Goal: Task Accomplishment & Management: Manage account settings

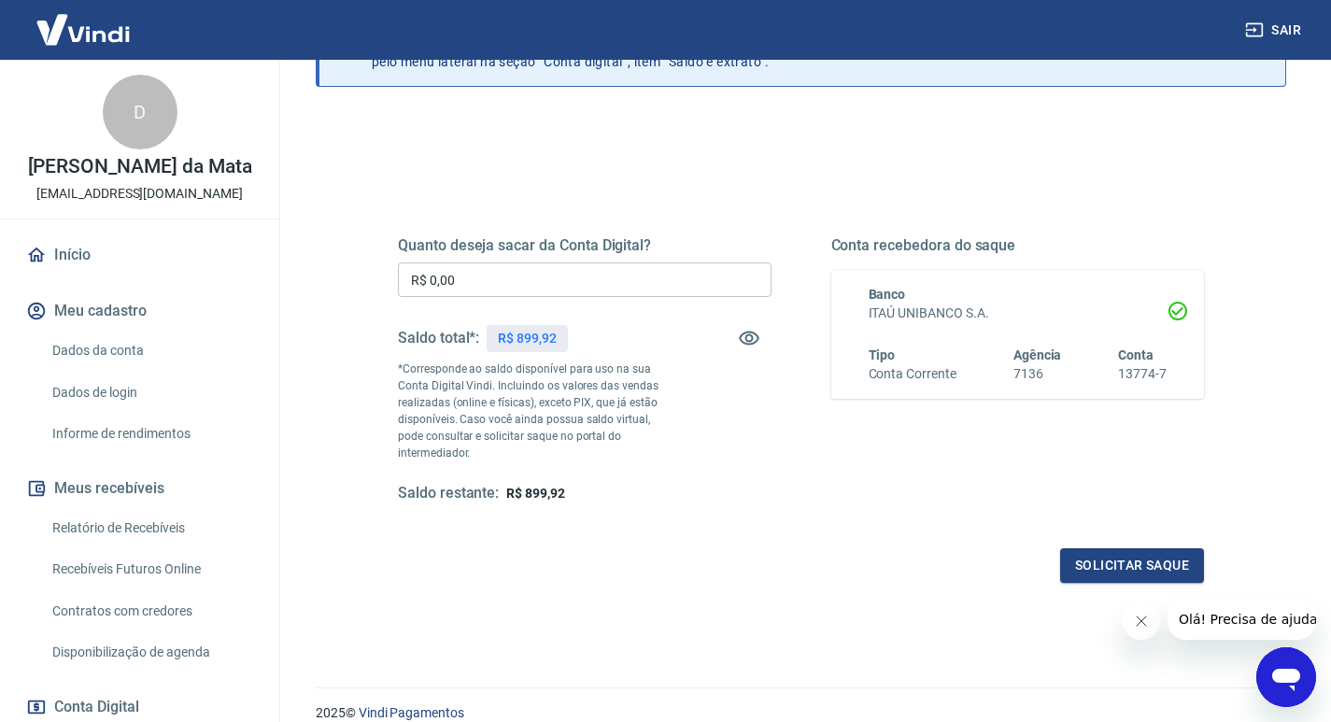
scroll to position [15, 0]
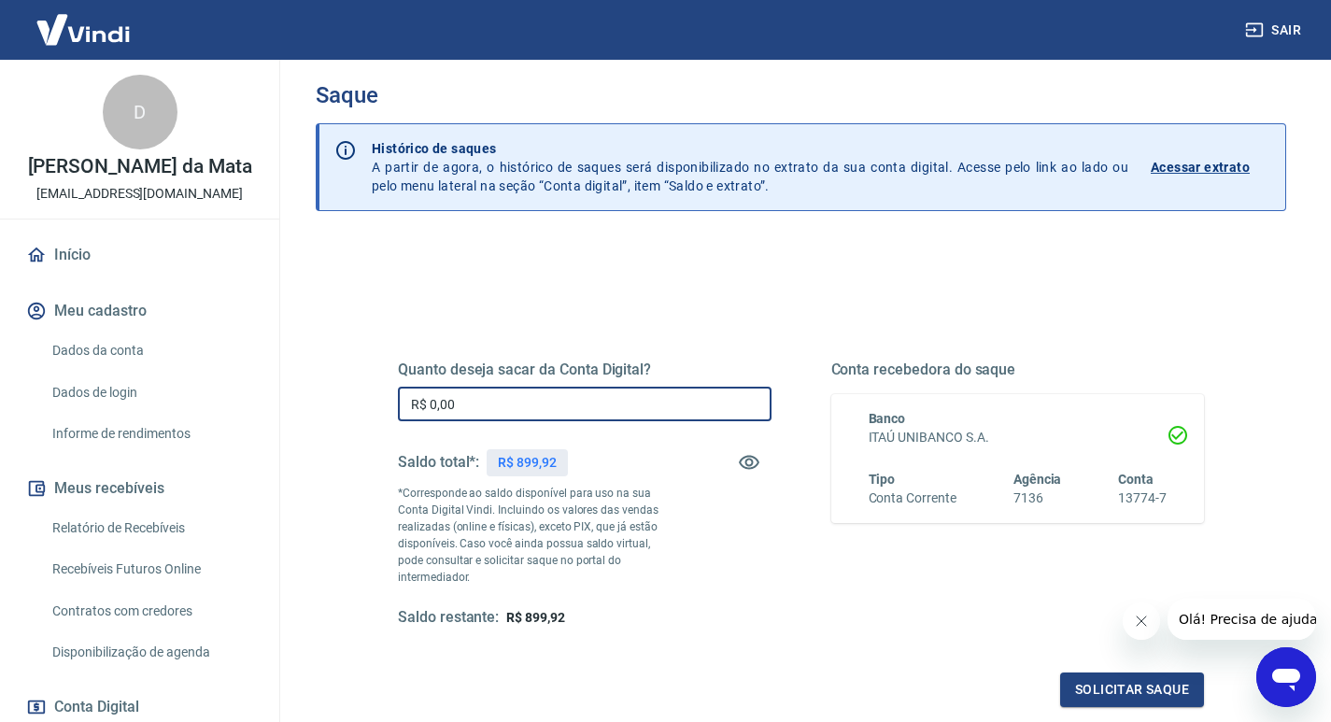
drag, startPoint x: 495, startPoint y: 403, endPoint x: 416, endPoint y: 403, distance: 79.4
click at [416, 403] on input "R$ 0,00" at bounding box center [585, 404] width 374 height 35
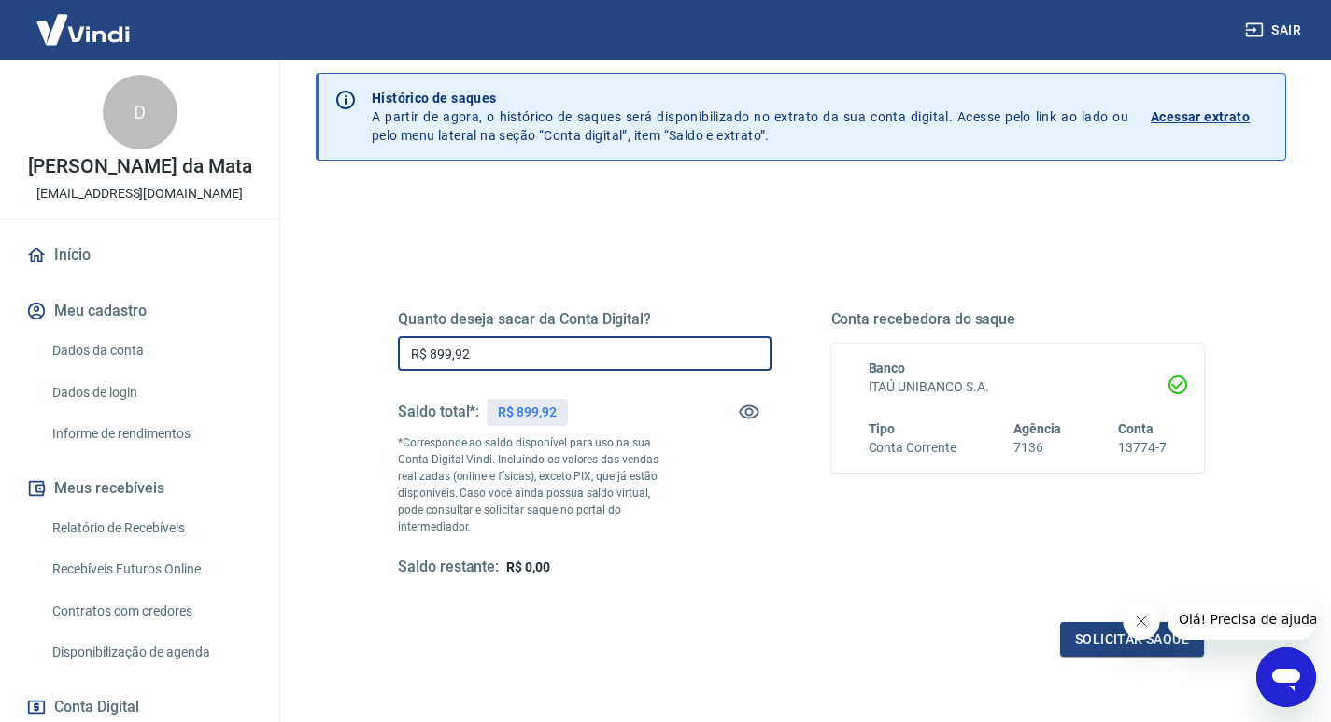
scroll to position [108, 0]
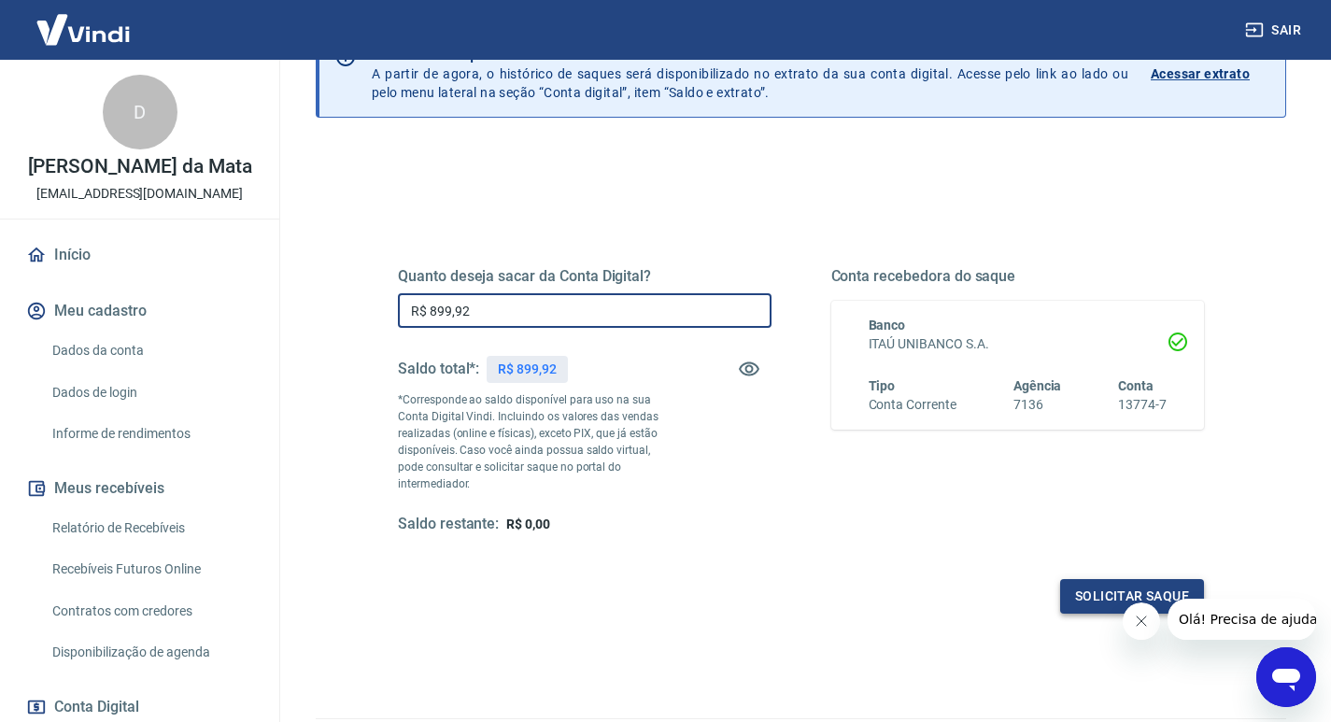
type input "R$ 899,92"
click at [1123, 580] on button "Solicitar saque" at bounding box center [1132, 596] width 144 height 35
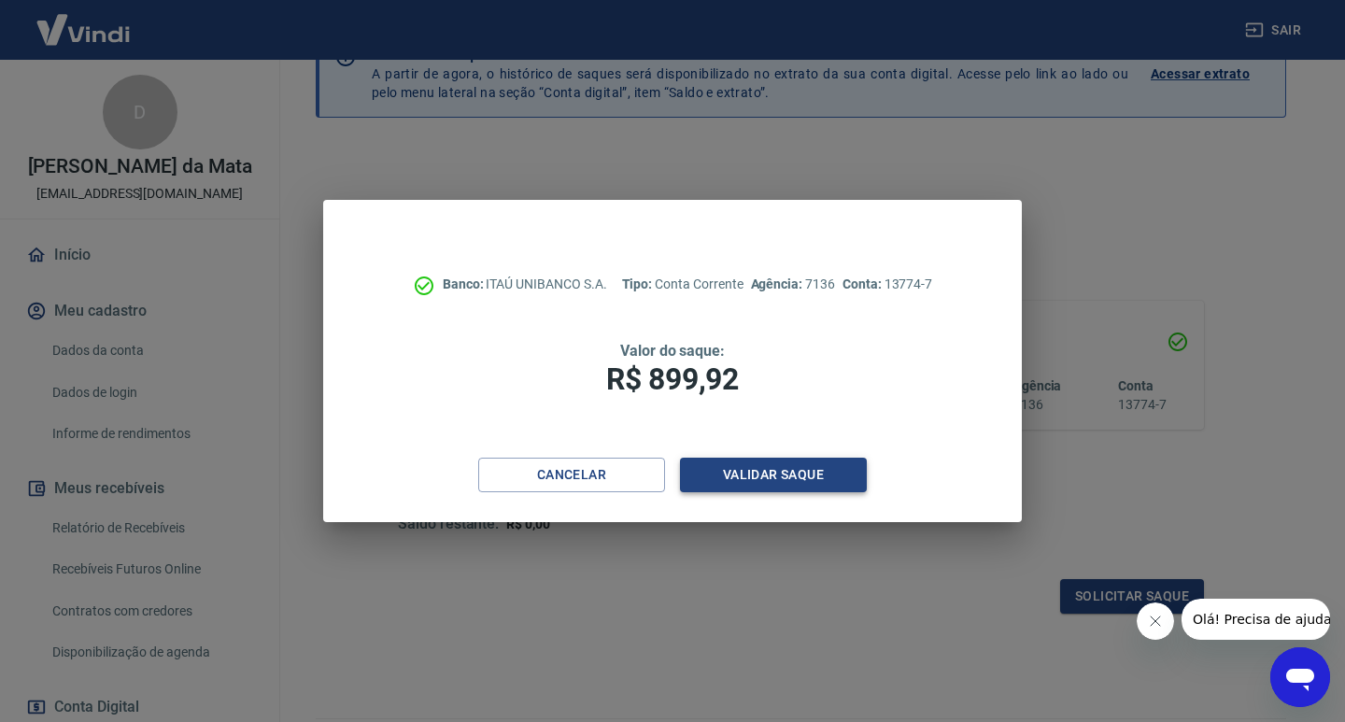
click at [812, 473] on button "Validar saque" at bounding box center [773, 475] width 187 height 35
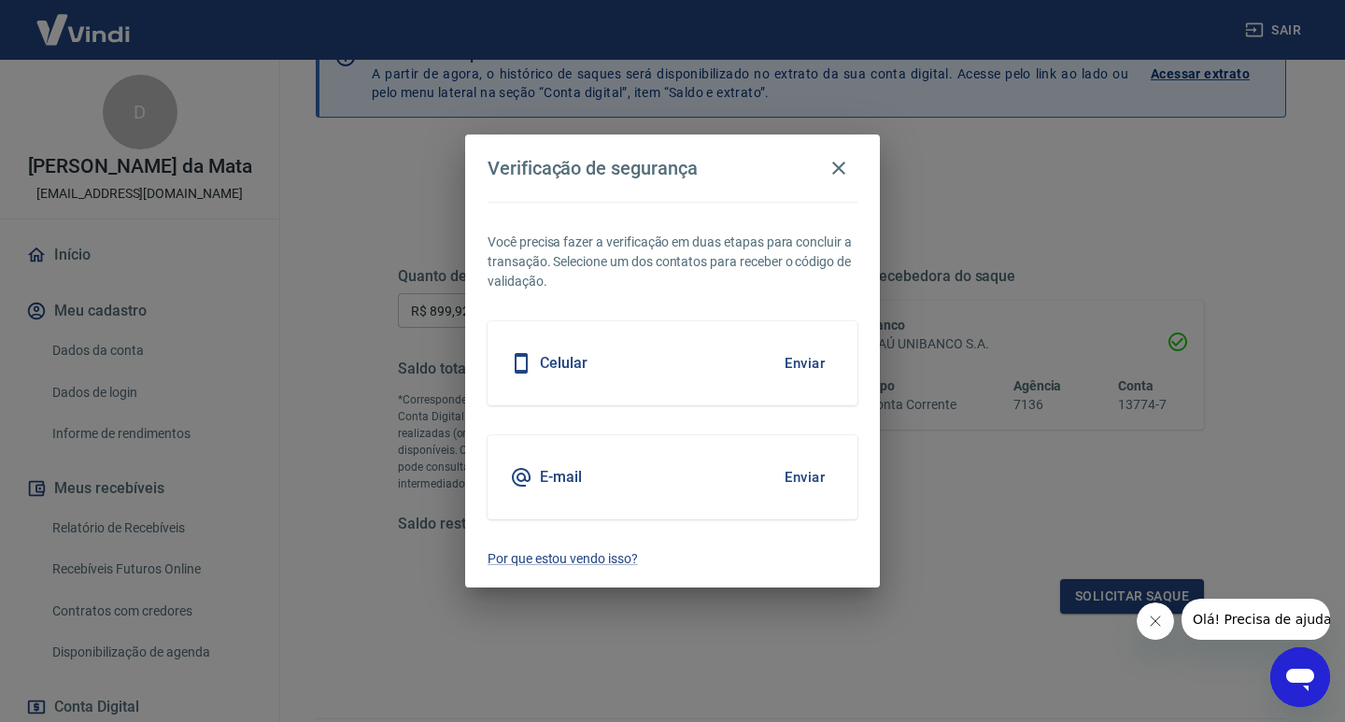
click at [812, 360] on button "Enviar" at bounding box center [804, 363] width 61 height 39
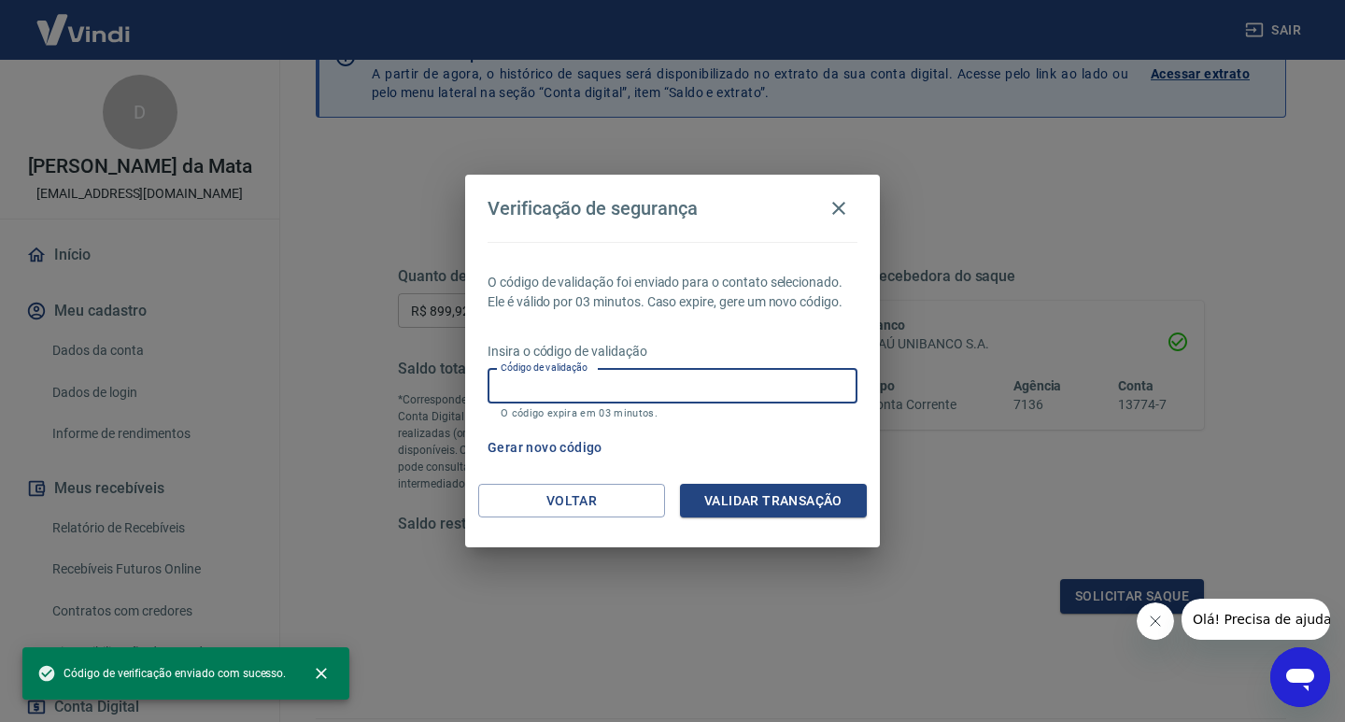
click at [576, 382] on input "Código de validação" at bounding box center [673, 386] width 370 height 35
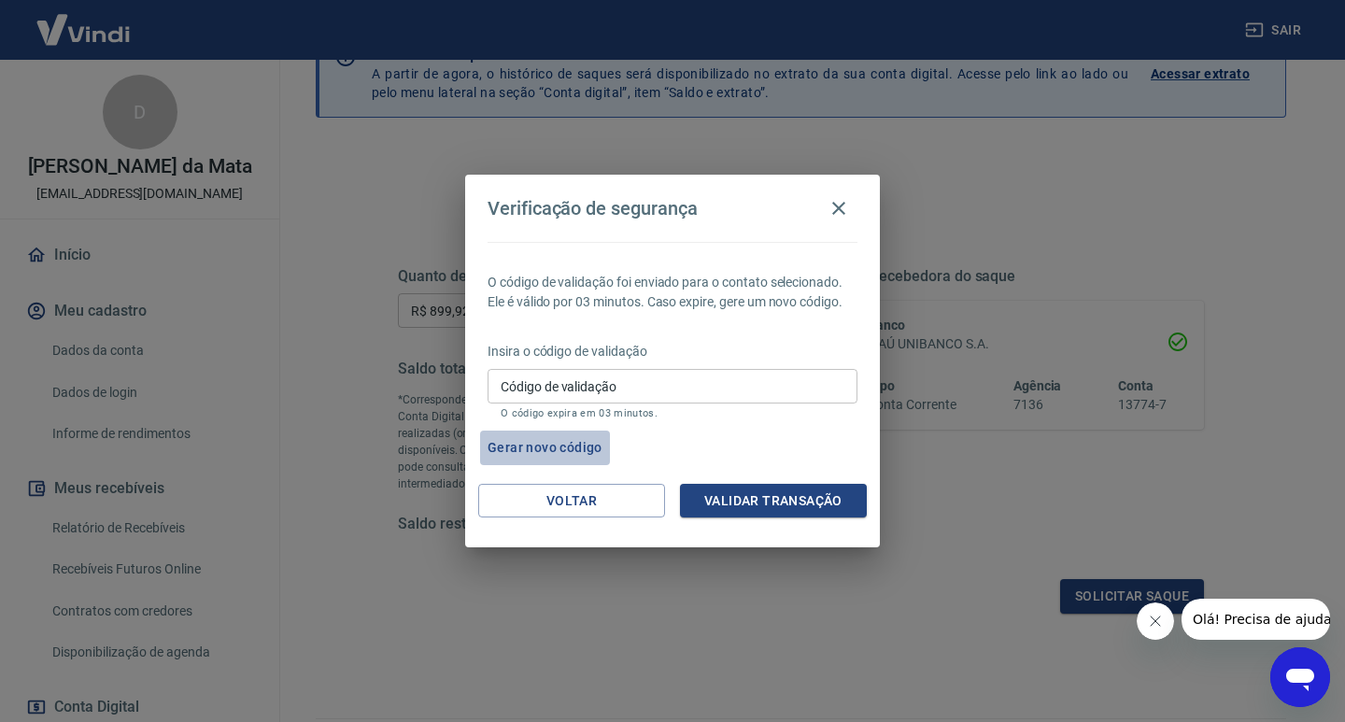
click at [589, 445] on button "Gerar novo código" at bounding box center [545, 448] width 130 height 35
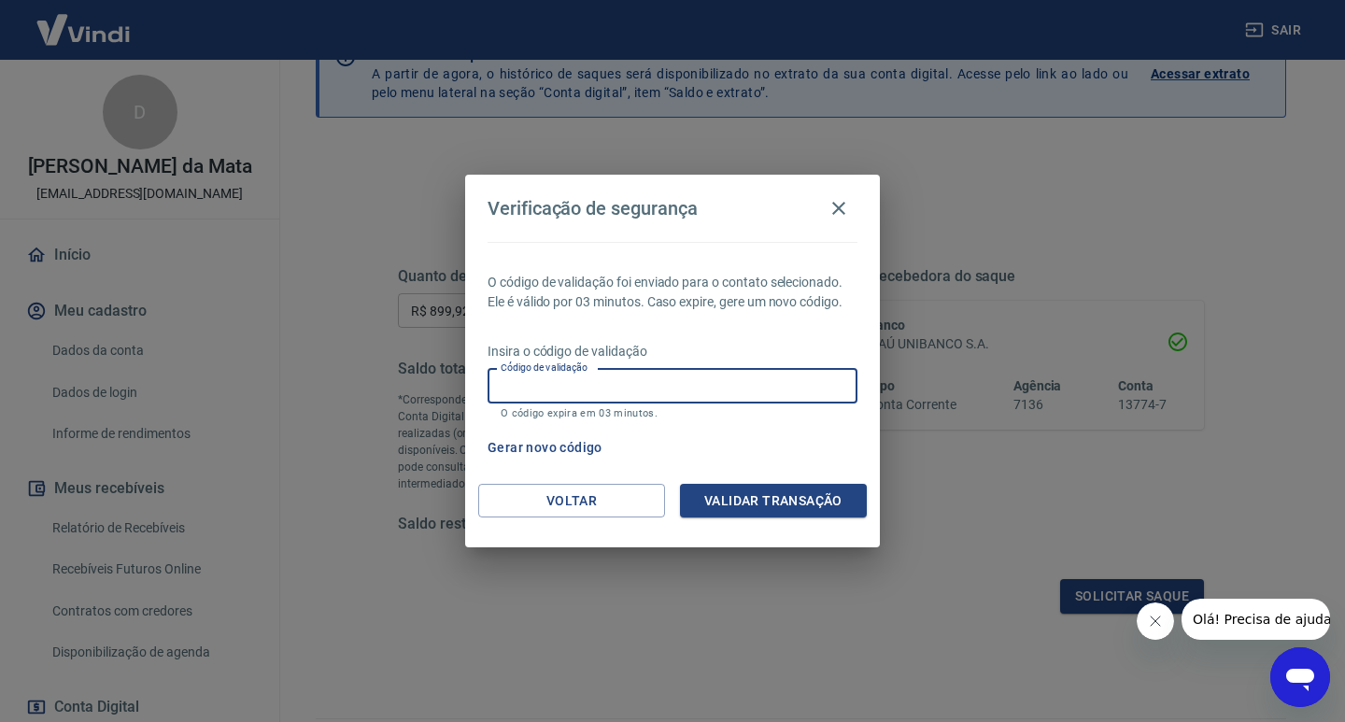
click at [561, 390] on input "Código de validação" at bounding box center [673, 386] width 370 height 35
click at [834, 208] on icon "button" at bounding box center [839, 208] width 22 height 22
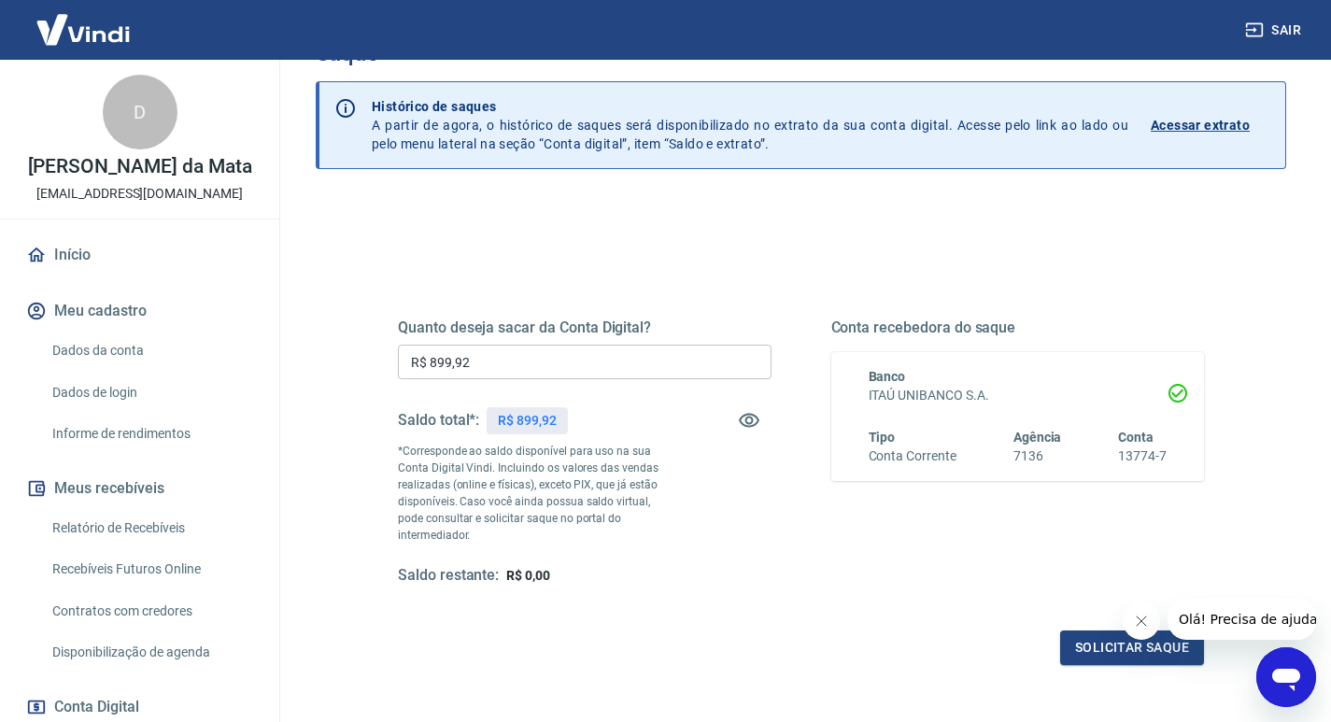
scroll to position [187, 0]
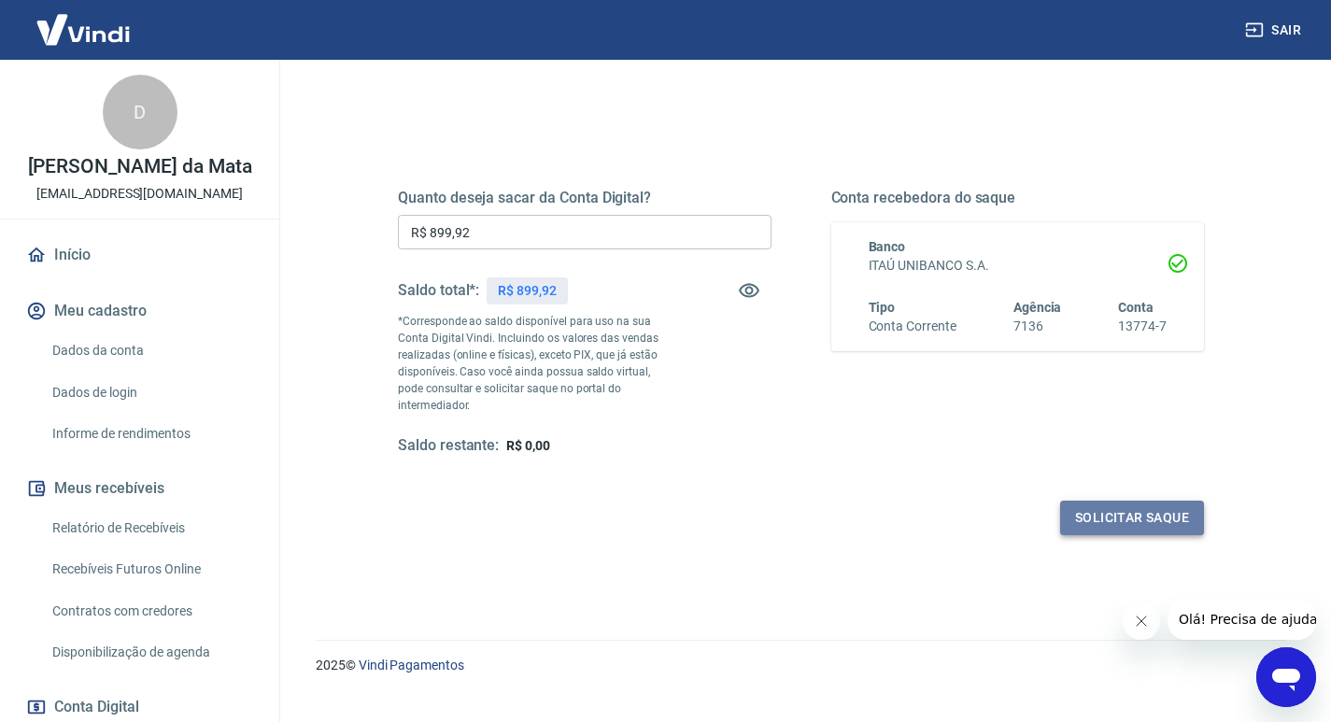
click at [1100, 509] on button "Solicitar saque" at bounding box center [1132, 518] width 144 height 35
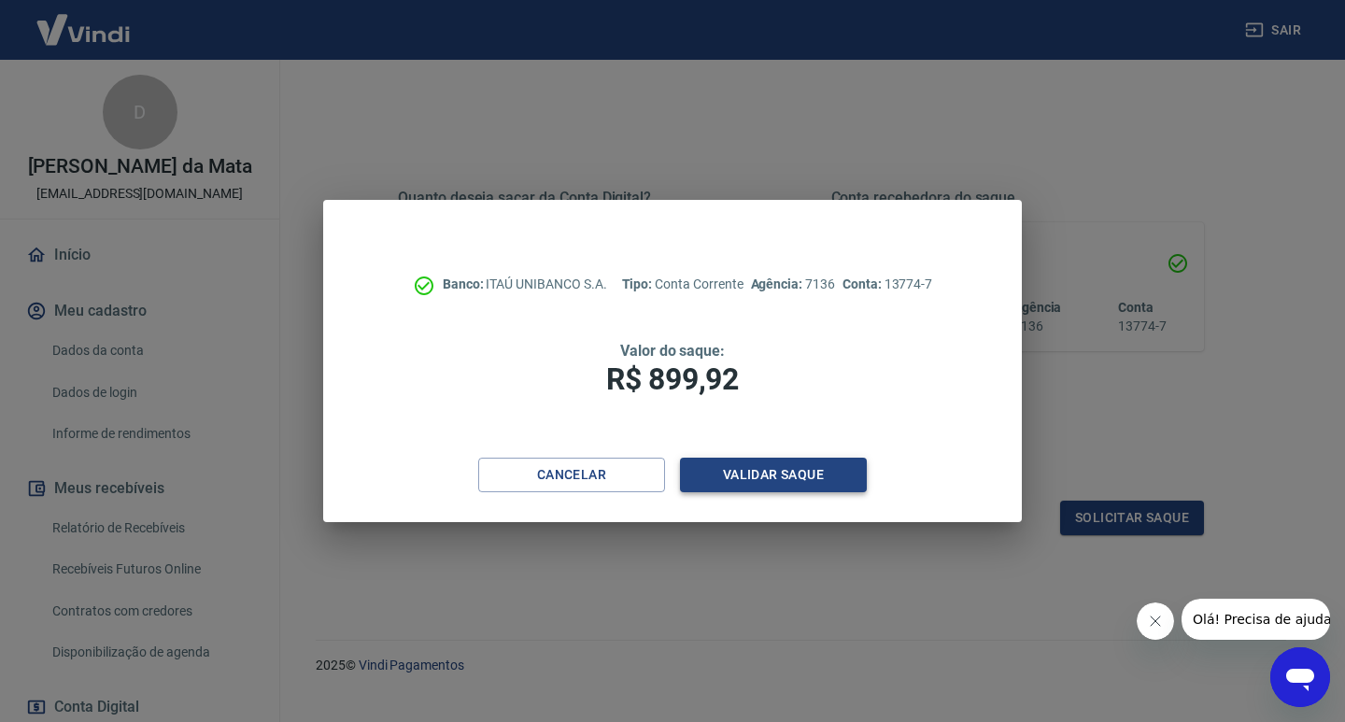
click at [774, 480] on button "Validar saque" at bounding box center [773, 475] width 187 height 35
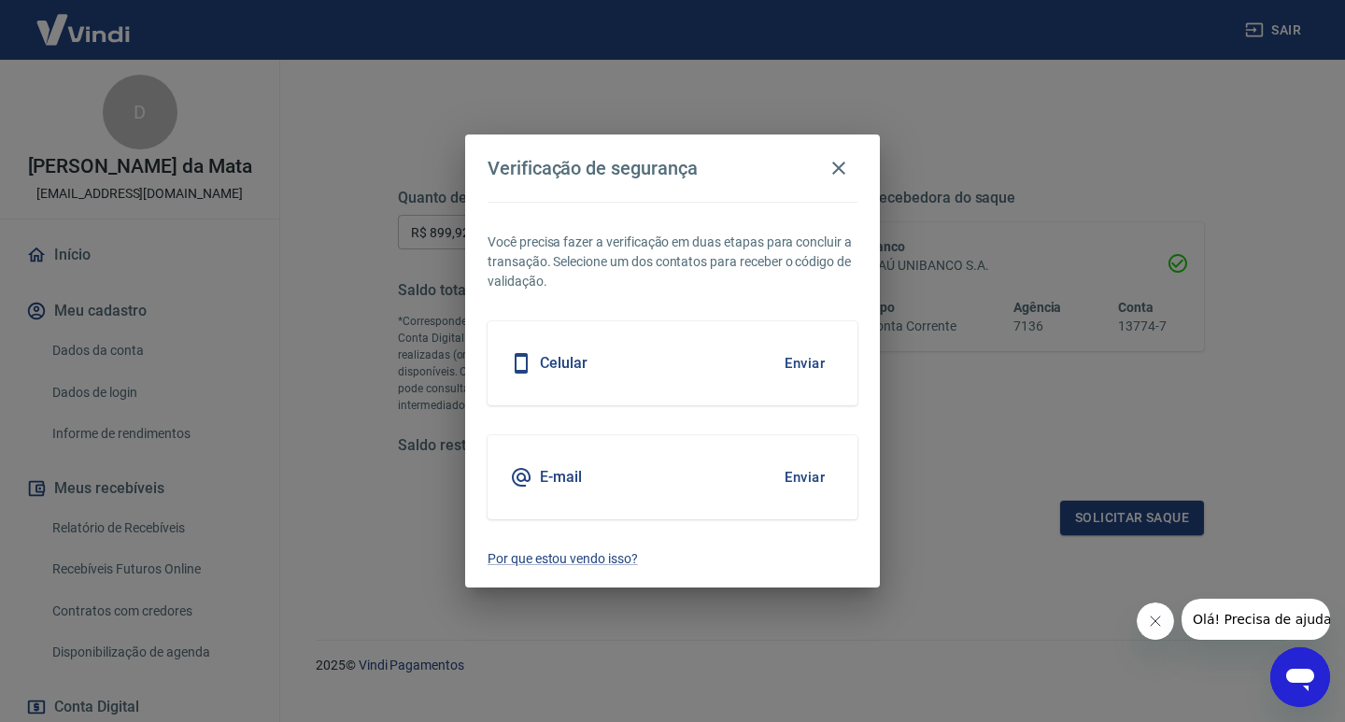
click at [803, 481] on button "Enviar" at bounding box center [804, 477] width 61 height 39
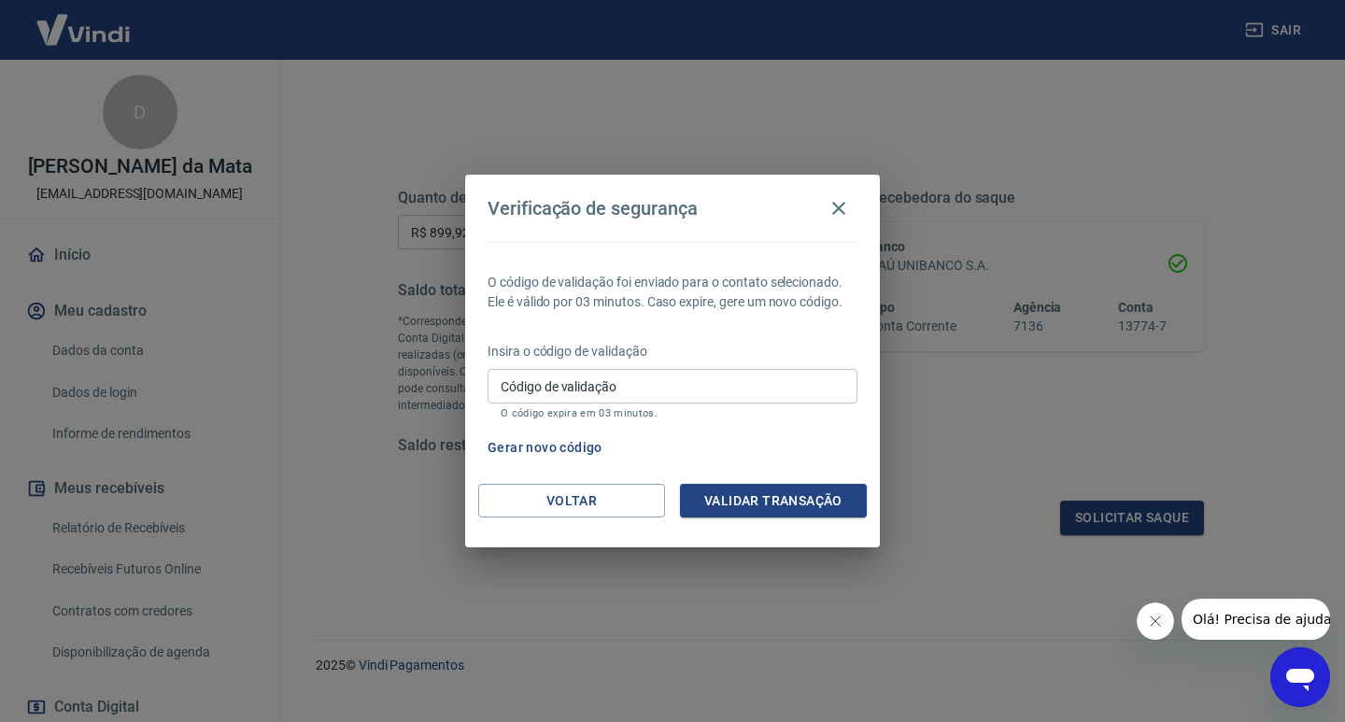
click at [610, 399] on input "Código de validação" at bounding box center [673, 386] width 370 height 35
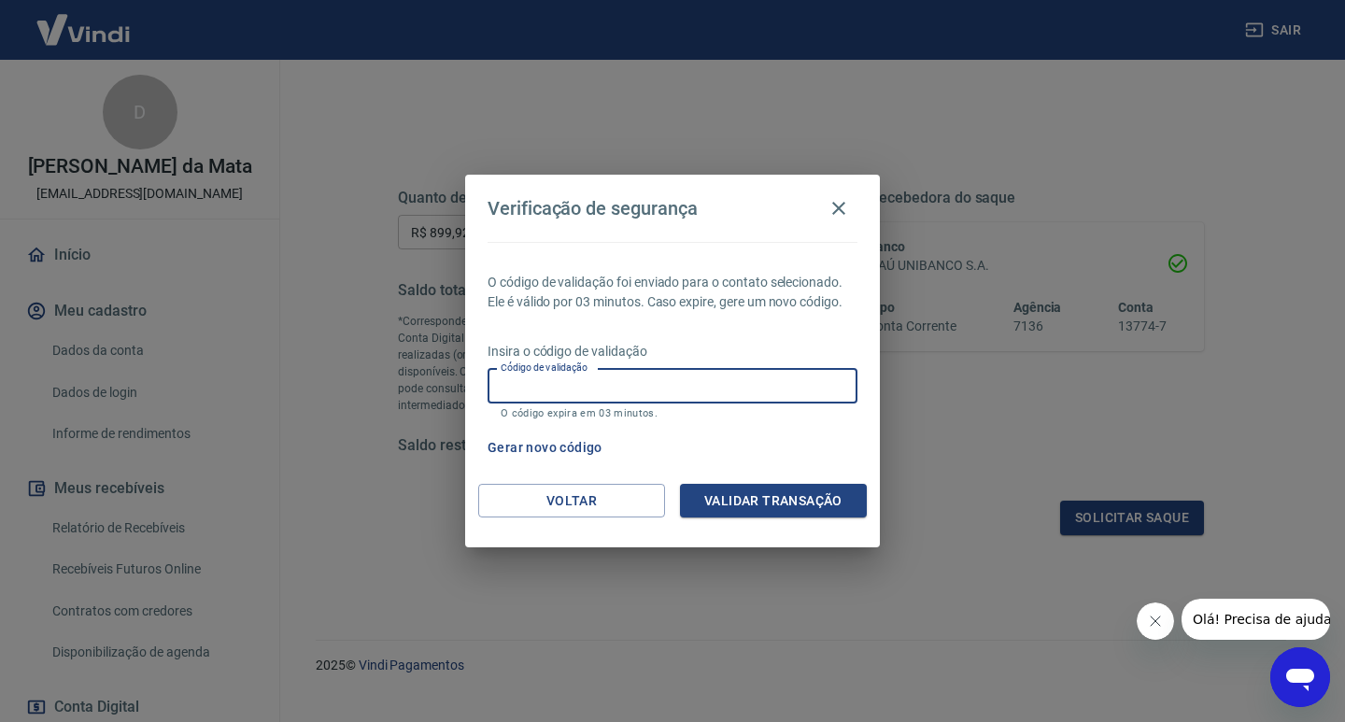
click at [537, 443] on button "Gerar novo código" at bounding box center [545, 448] width 130 height 35
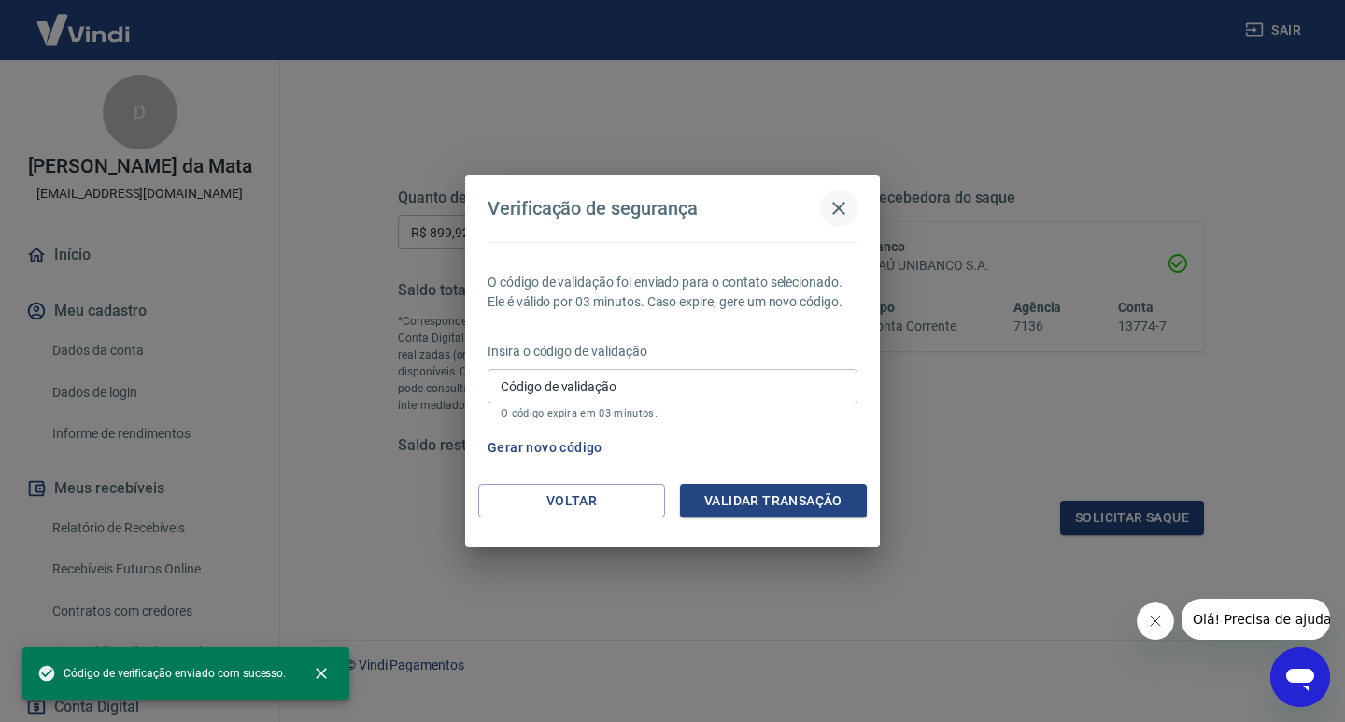
click at [843, 209] on icon "button" at bounding box center [839, 208] width 22 height 22
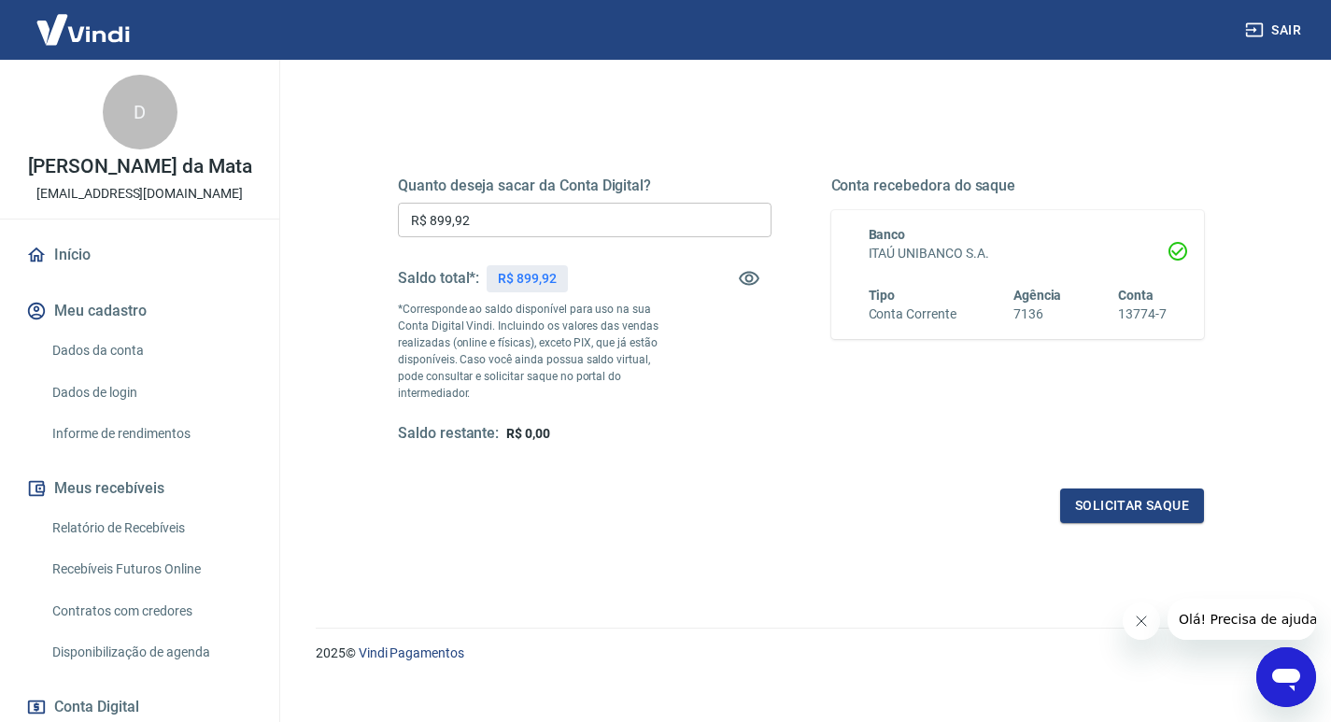
scroll to position [202, 0]
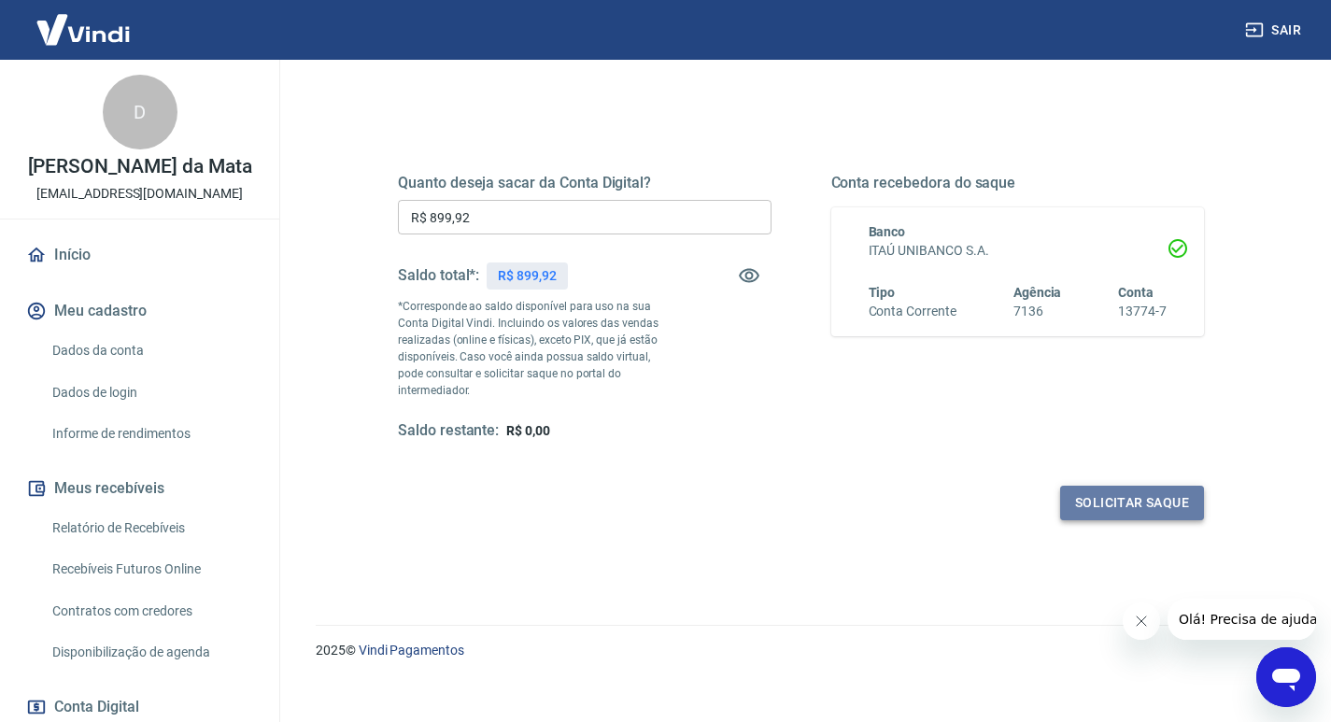
click at [1114, 486] on button "Solicitar saque" at bounding box center [1132, 503] width 144 height 35
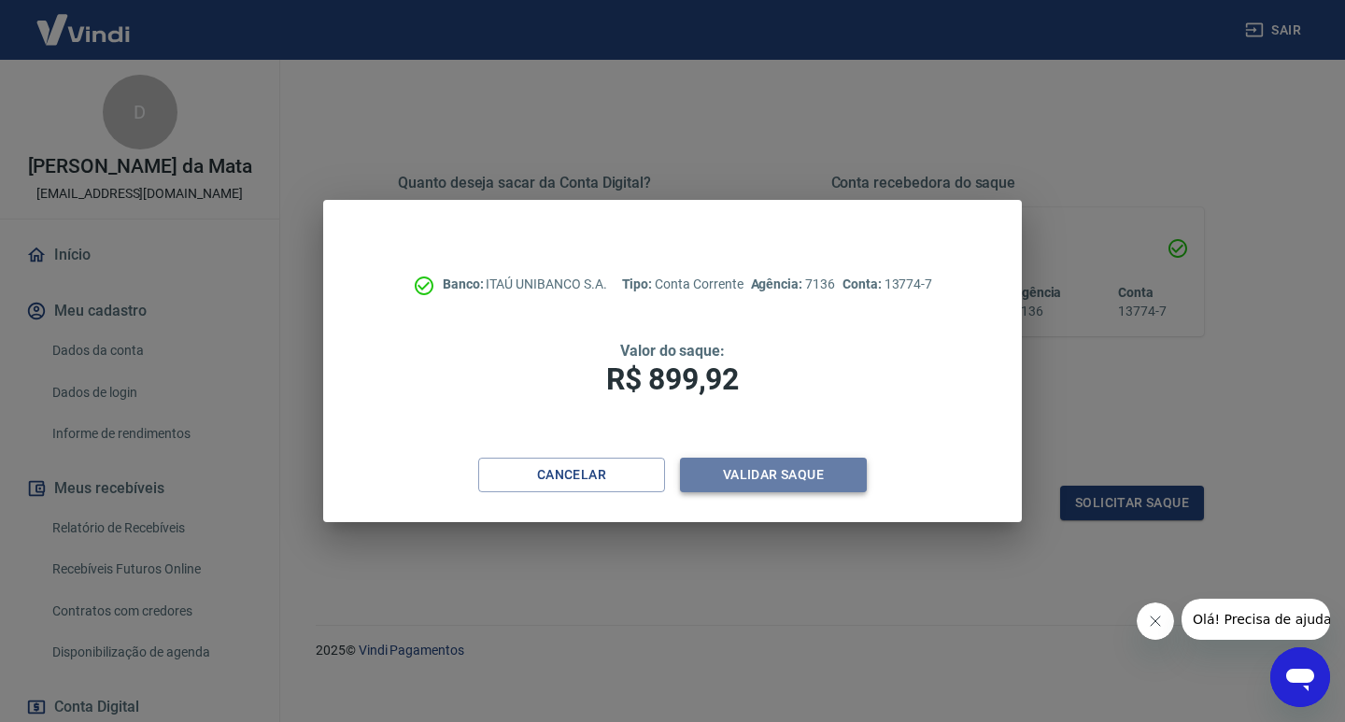
click at [774, 477] on button "Validar saque" at bounding box center [773, 475] width 187 height 35
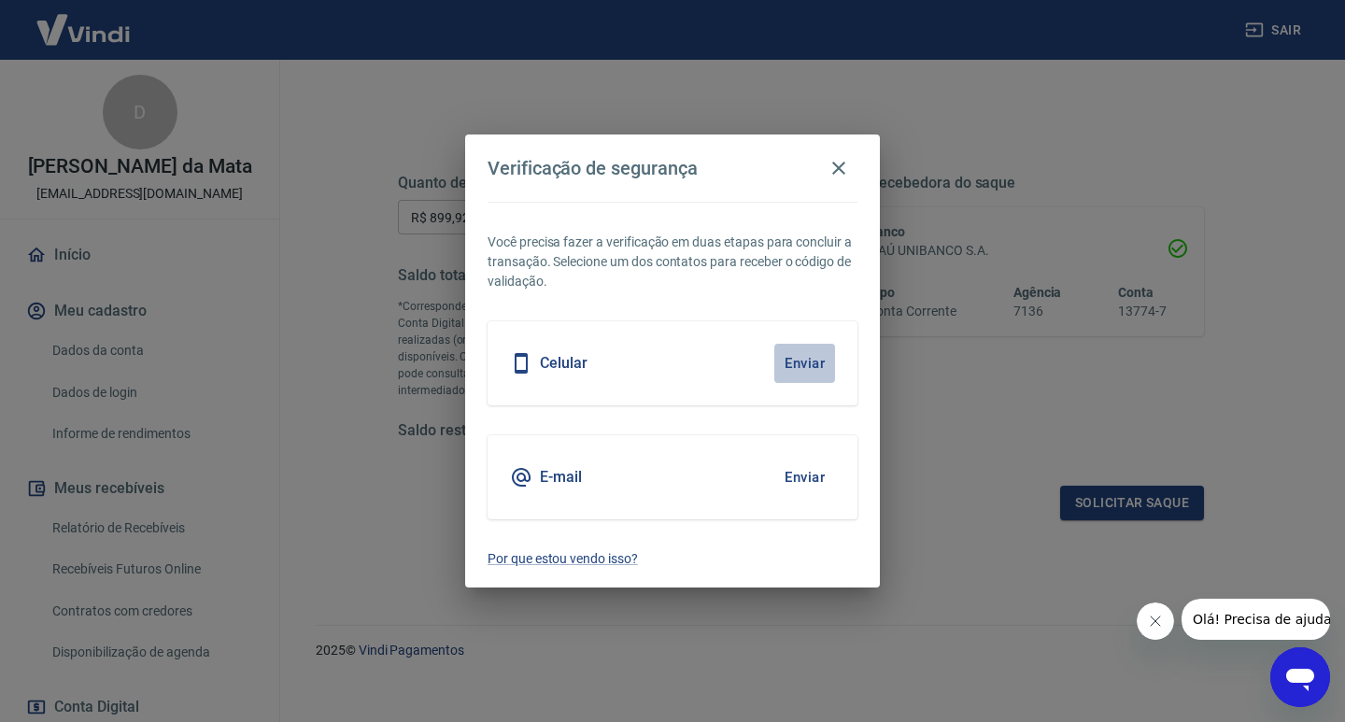
click at [782, 368] on button "Enviar" at bounding box center [804, 363] width 61 height 39
click at [835, 167] on icon "button" at bounding box center [839, 168] width 22 height 22
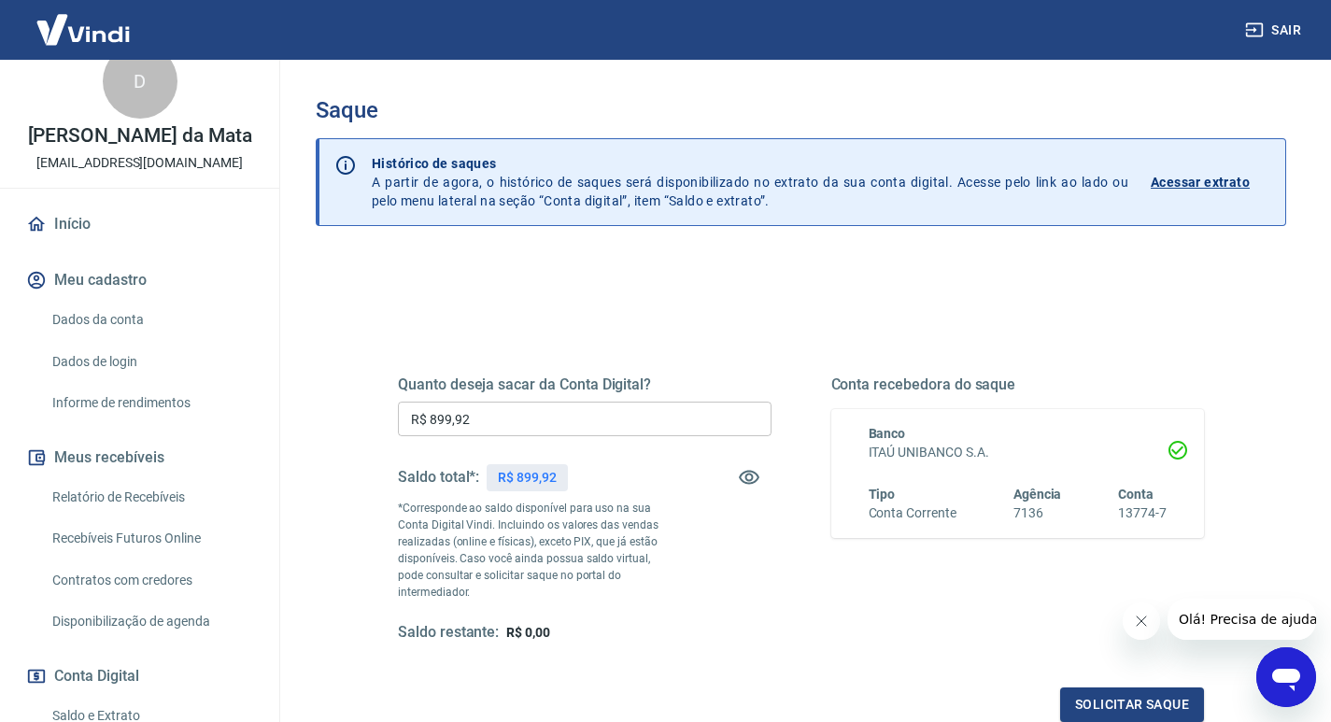
scroll to position [0, 0]
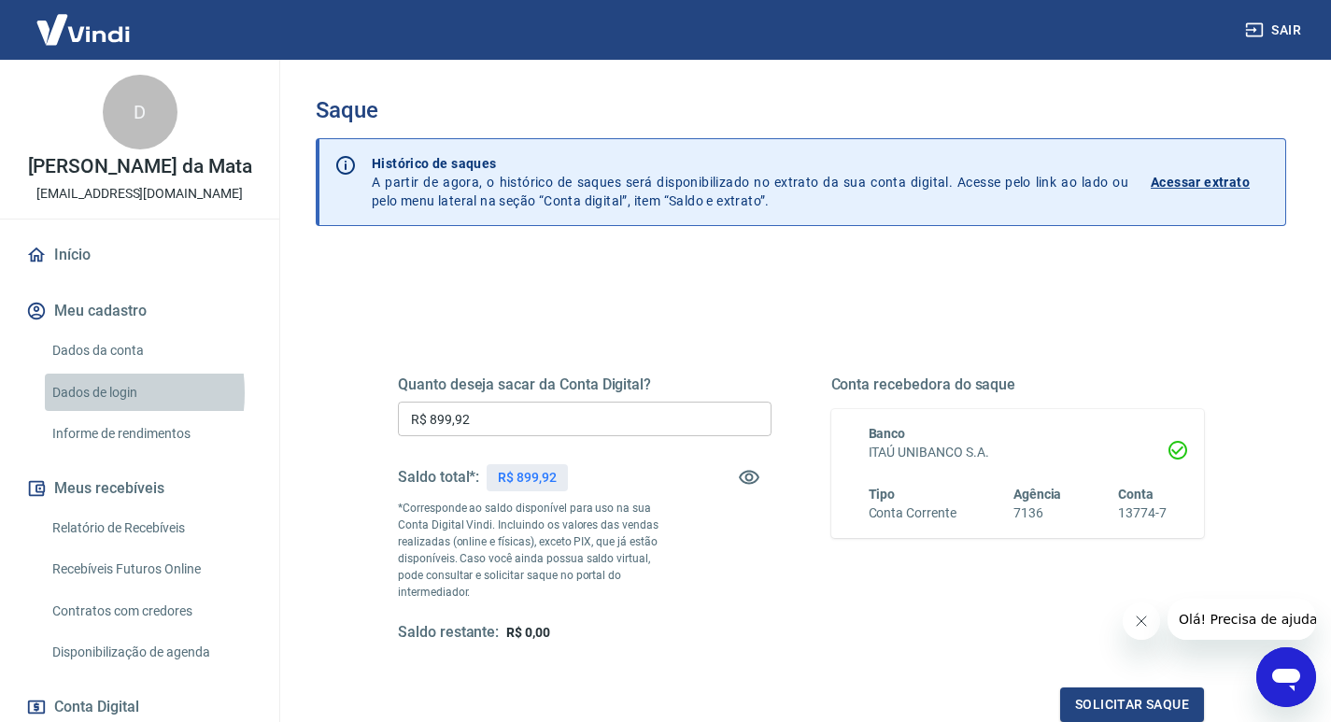
click at [83, 412] on link "Dados de login" at bounding box center [151, 393] width 212 height 38
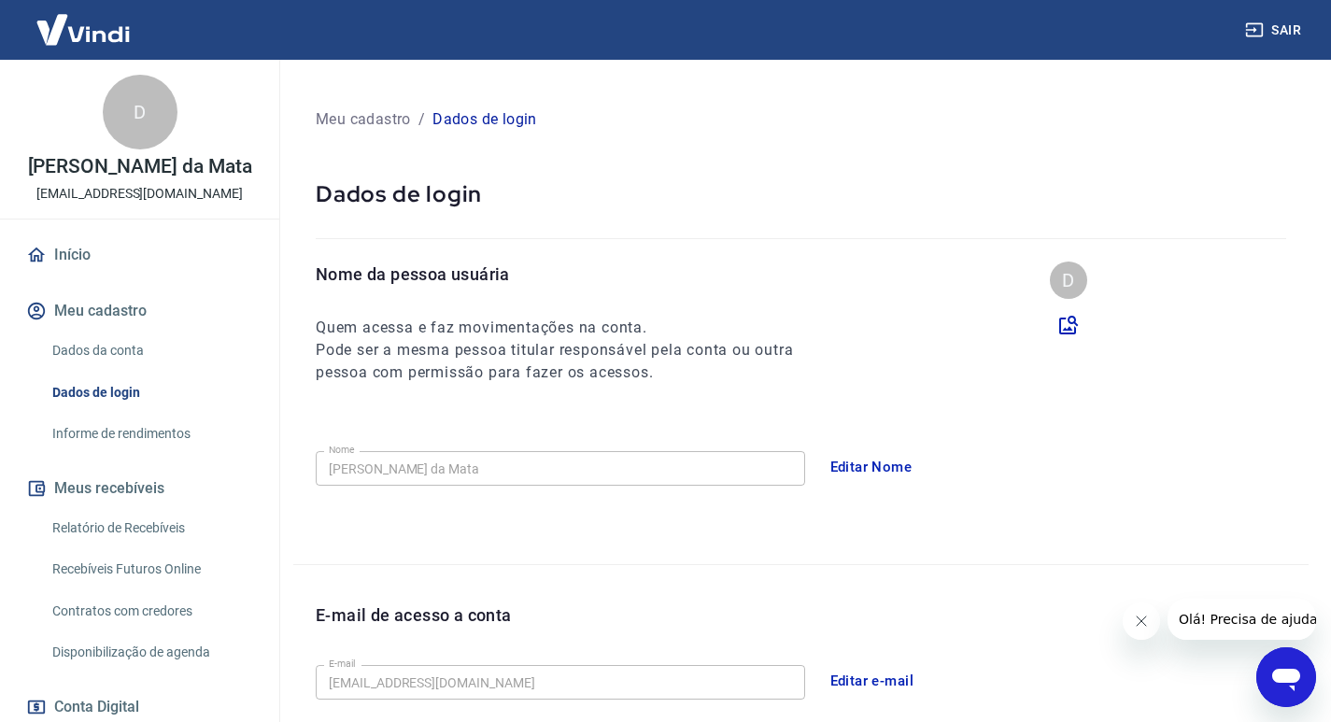
click at [71, 267] on link "Início" at bounding box center [139, 254] width 234 height 41
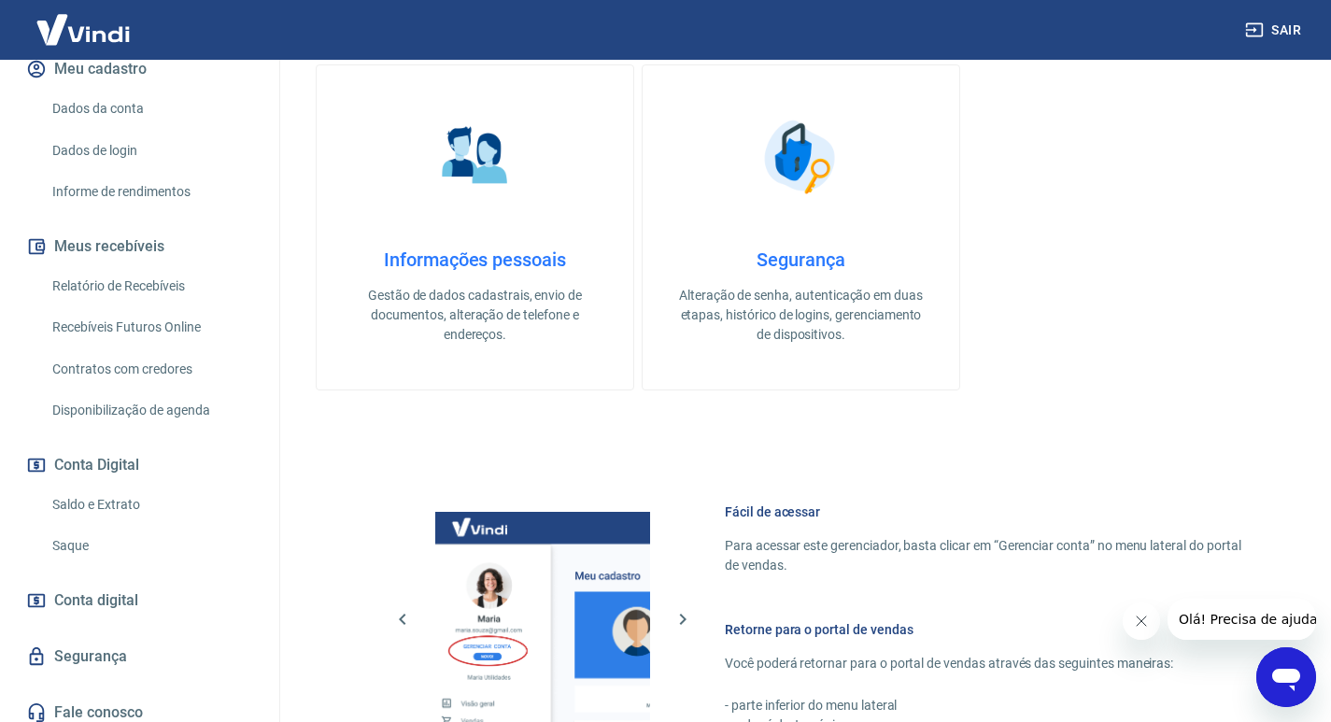
scroll to position [273, 0]
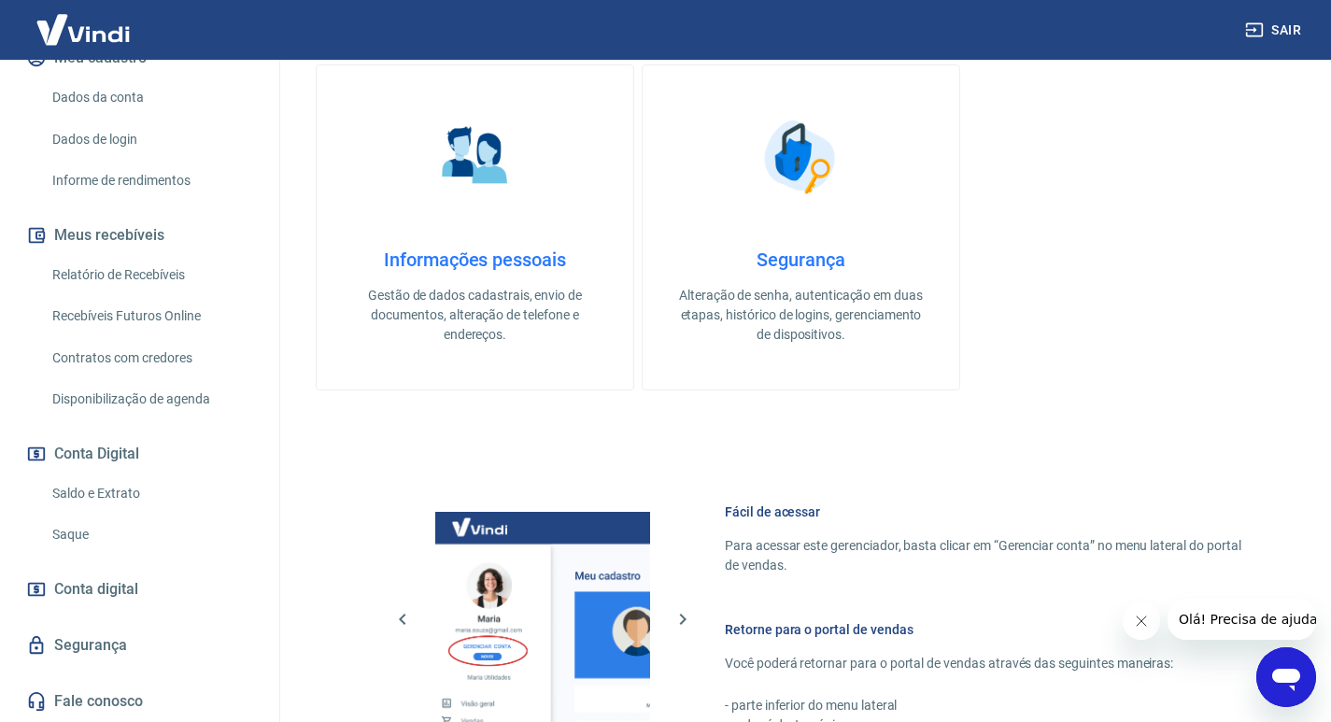
click at [99, 540] on link "Saque" at bounding box center [151, 535] width 212 height 38
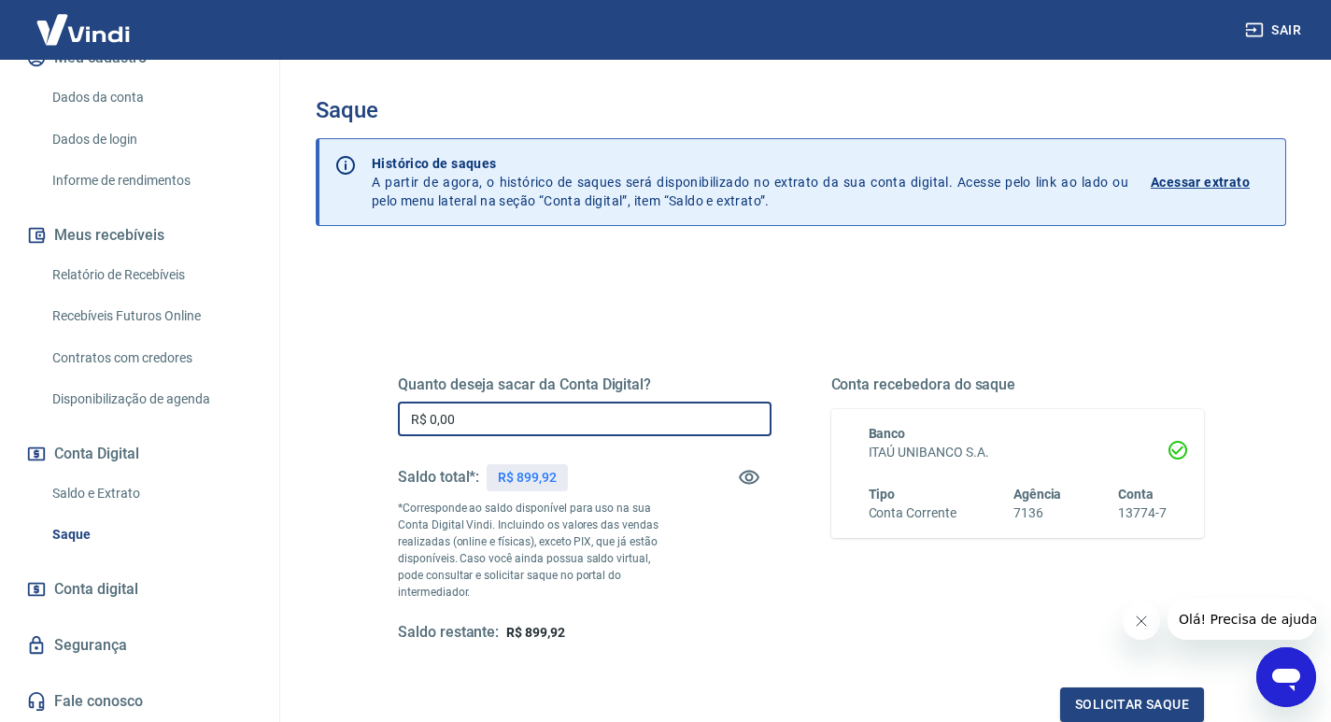
drag, startPoint x: 446, startPoint y: 426, endPoint x: 340, endPoint y: 425, distance: 105.6
click at [340, 425] on div "Quanto deseja sacar da Conta Digital? R$ 0,00 ​ Saldo total*: R$ 899,92 *Corres…" at bounding box center [801, 598] width 971 height 685
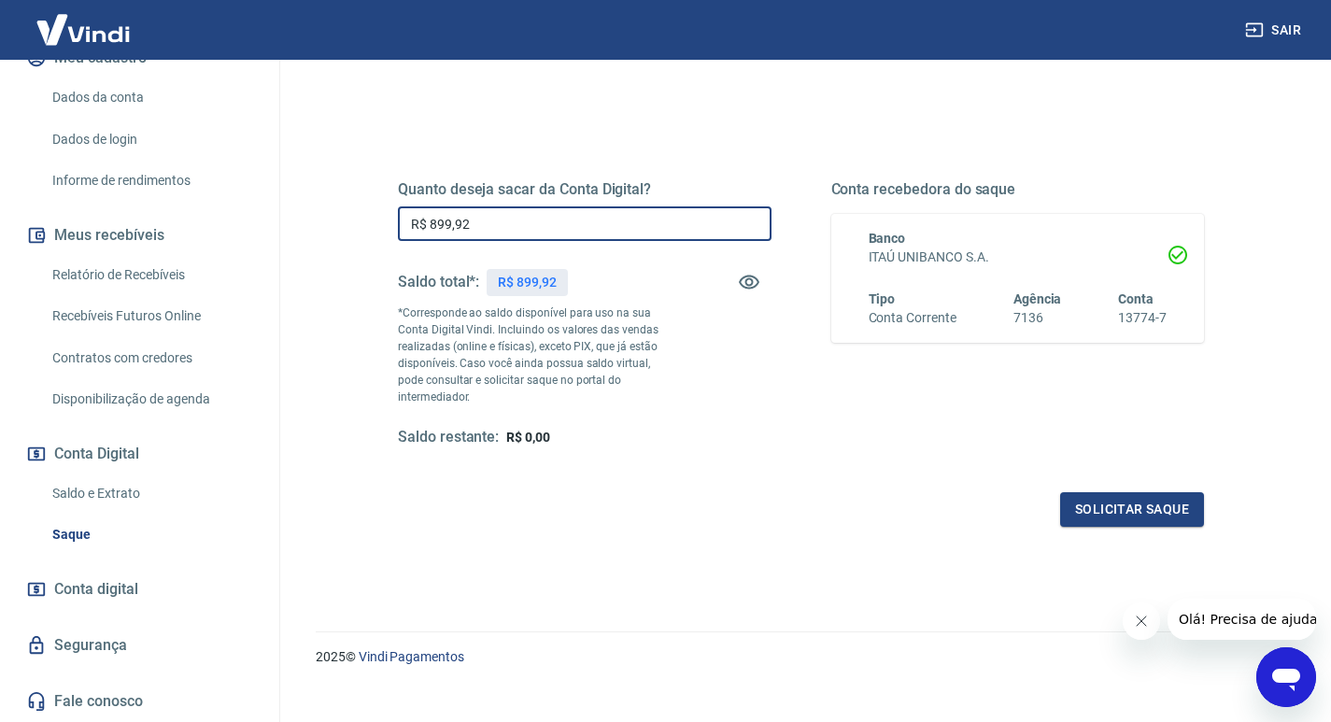
scroll to position [202, 0]
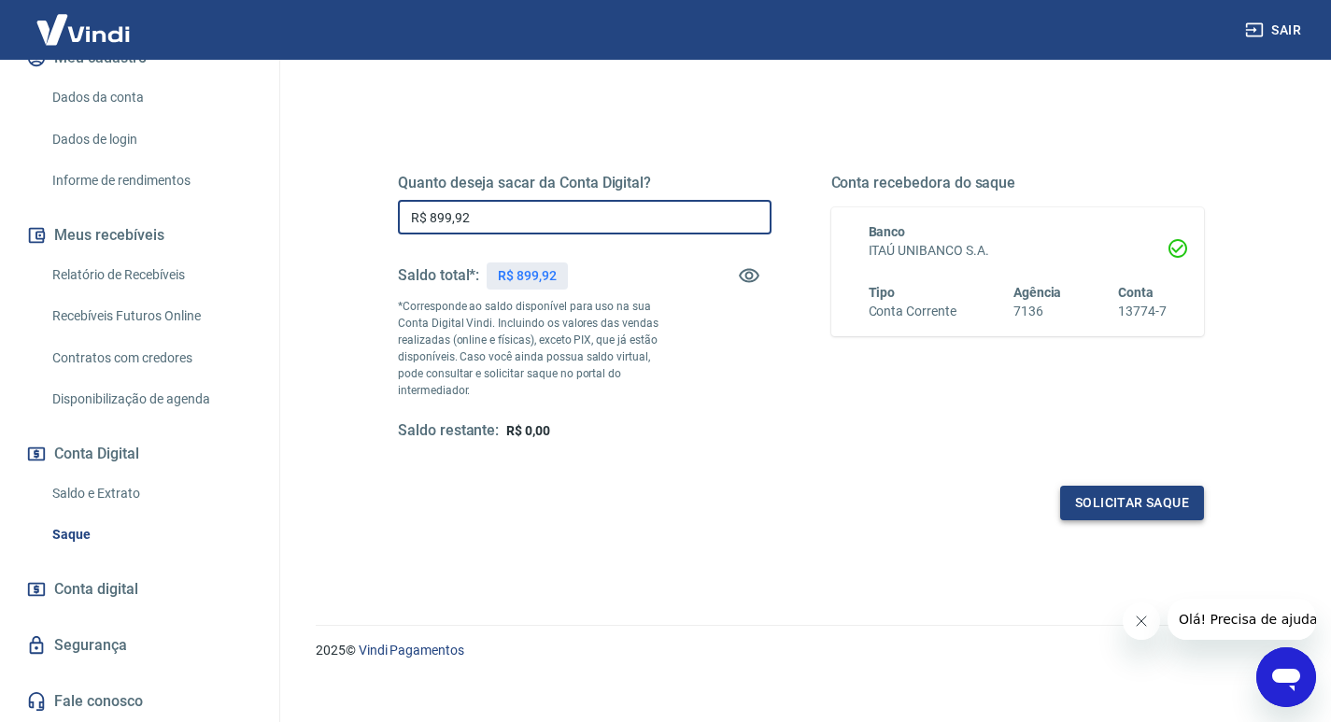
type input "R$ 899,92"
click at [1126, 491] on button "Solicitar saque" at bounding box center [1132, 503] width 144 height 35
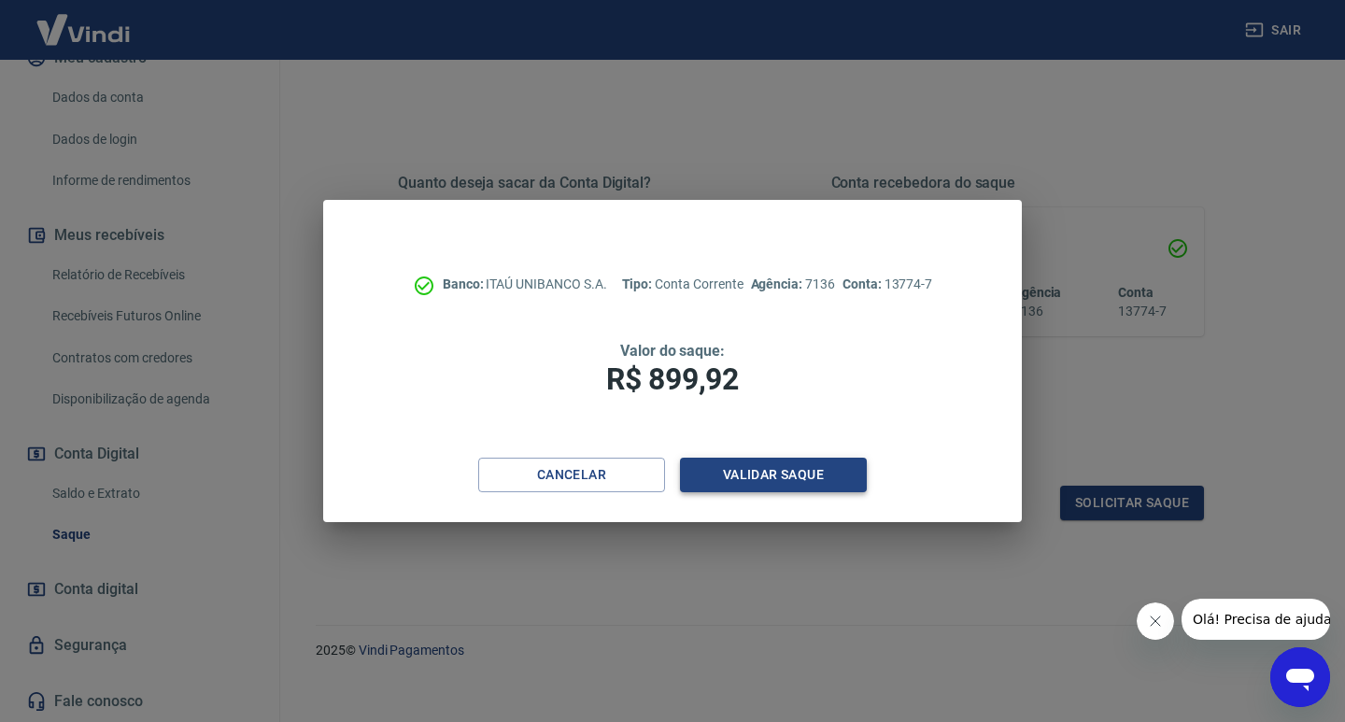
click at [731, 484] on button "Validar saque" at bounding box center [773, 475] width 187 height 35
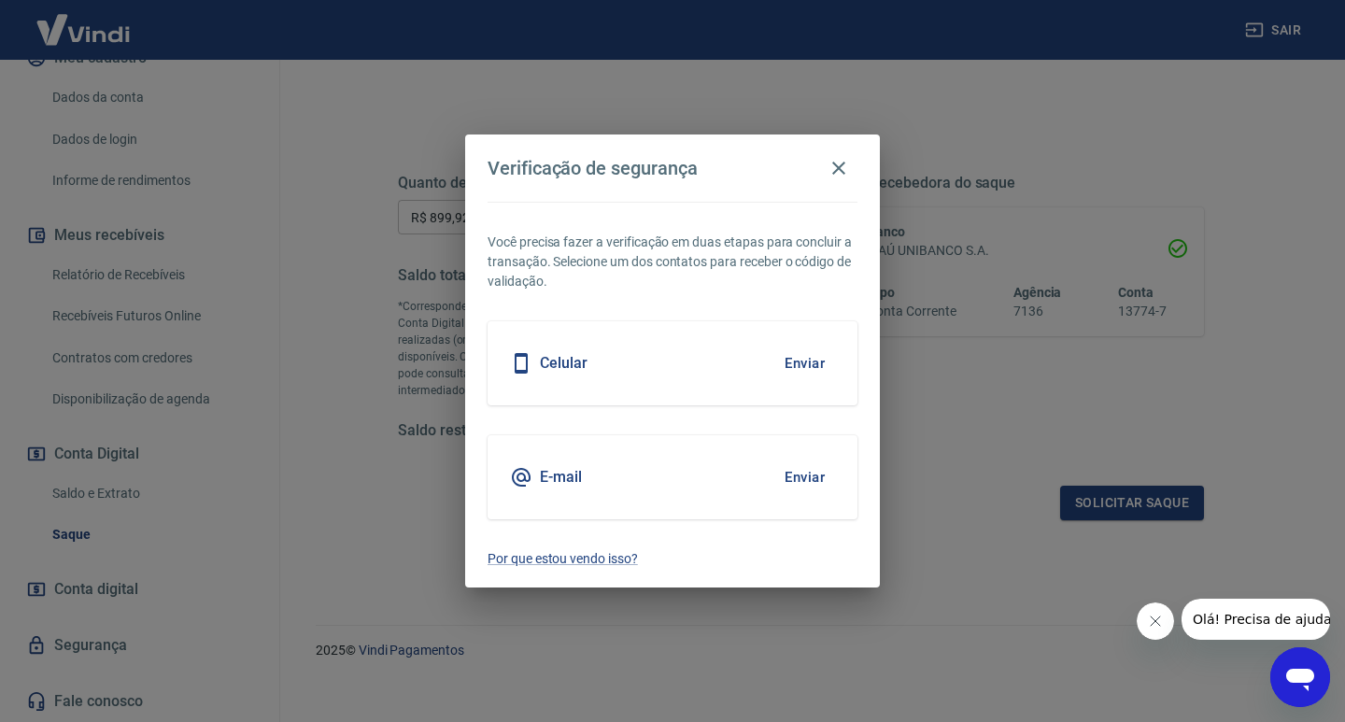
click at [595, 361] on div "Celular Enviar" at bounding box center [673, 363] width 370 height 84
click at [789, 354] on button "Enviar" at bounding box center [804, 363] width 61 height 39
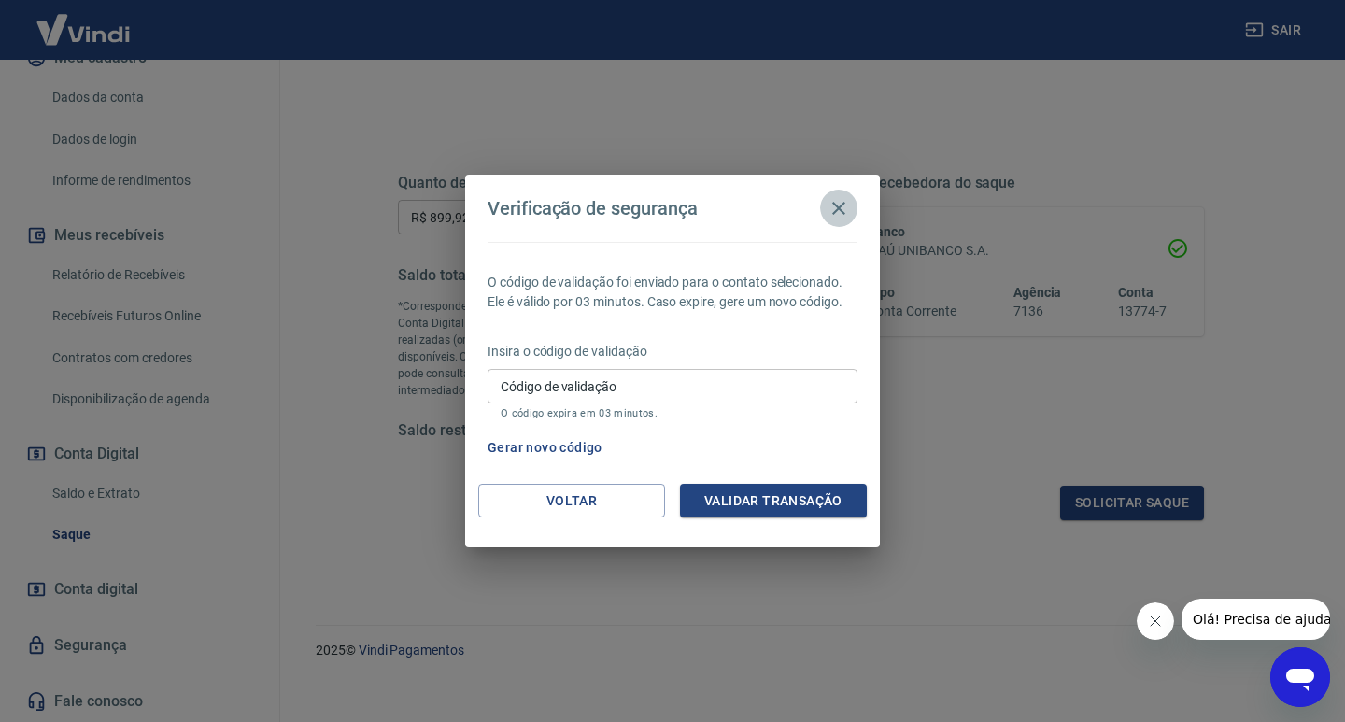
click at [838, 207] on icon "button" at bounding box center [838, 208] width 13 height 13
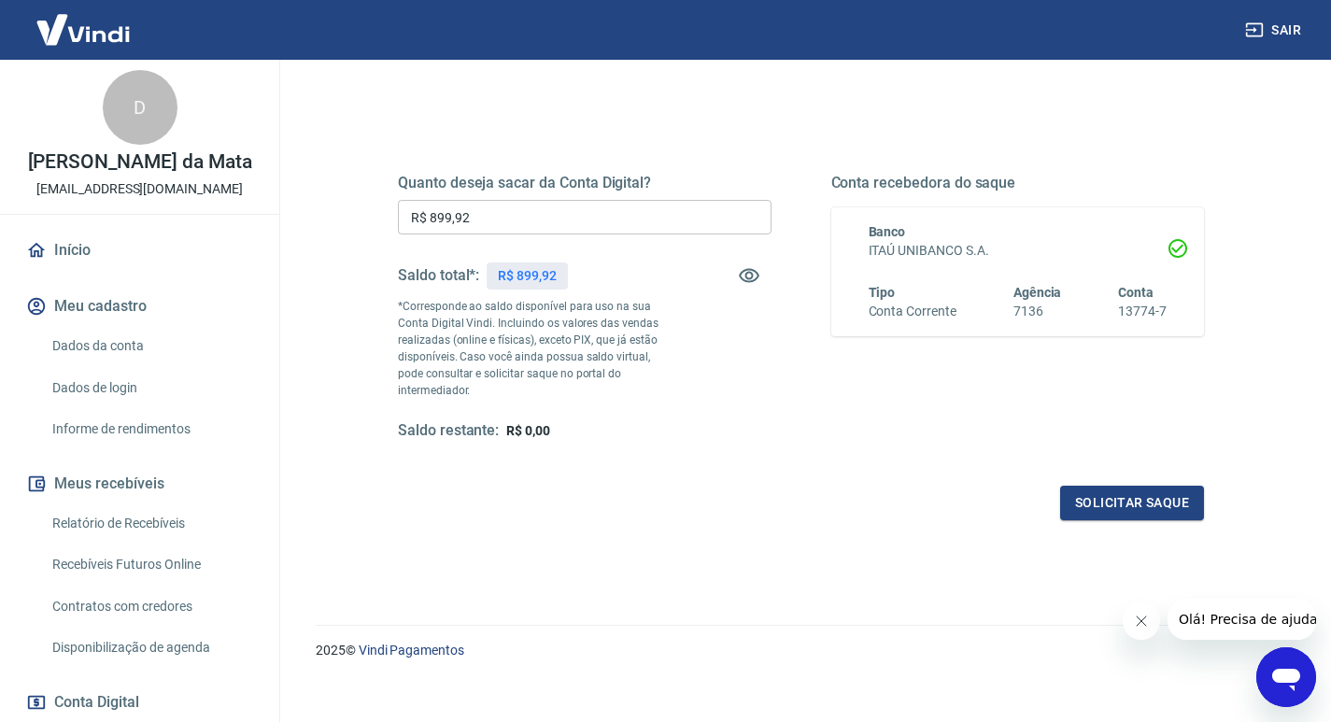
scroll to position [0, 0]
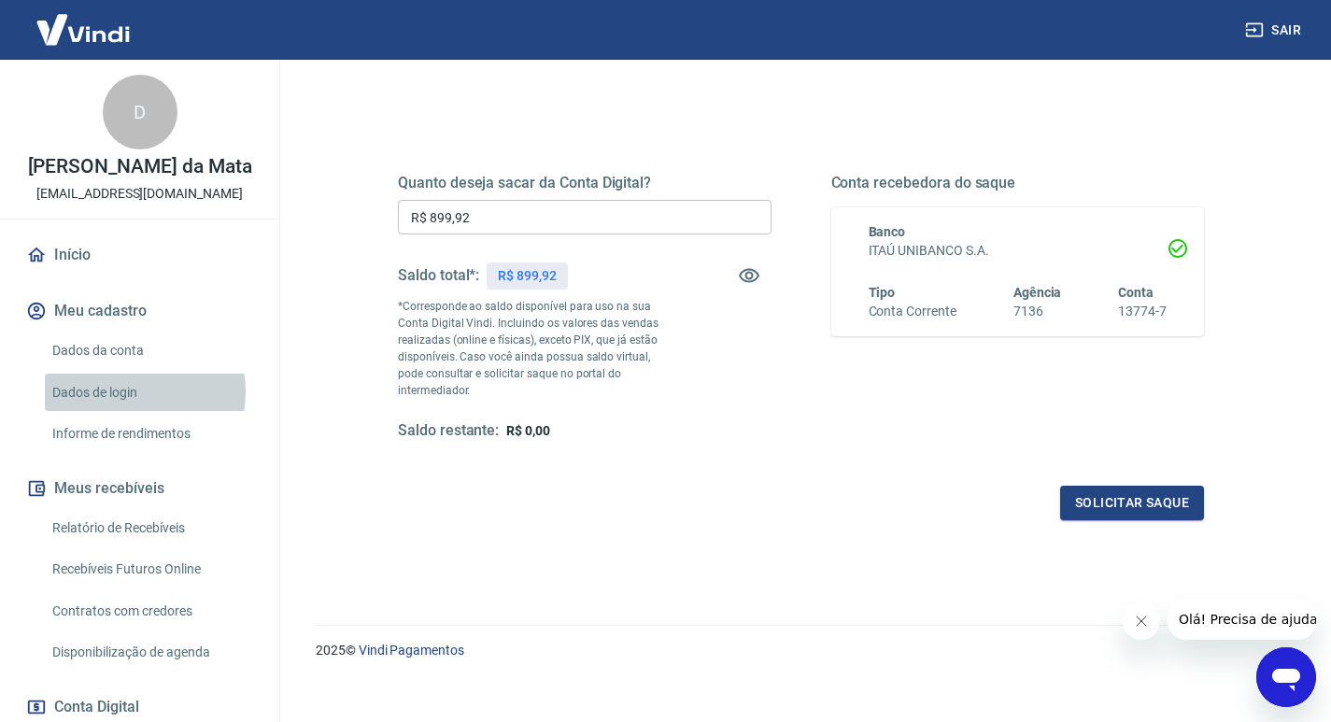
click at [122, 411] on link "Dados de login" at bounding box center [151, 393] width 212 height 38
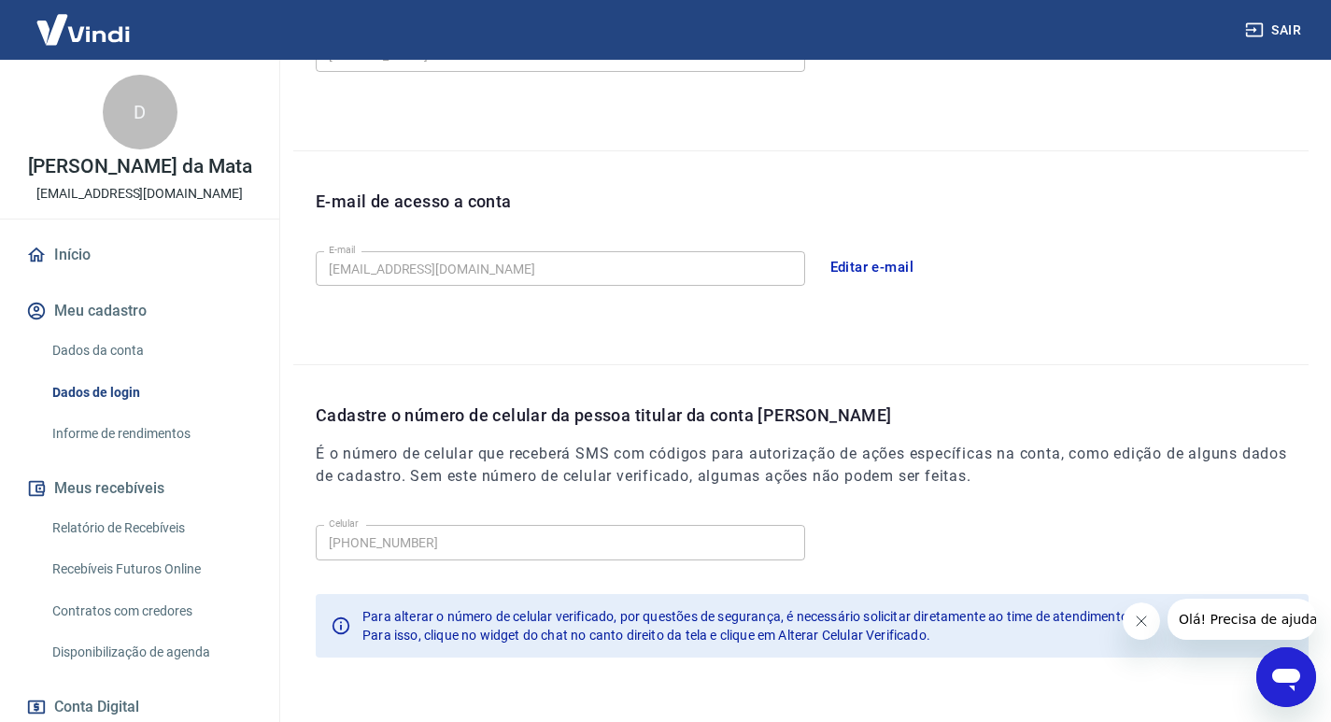
scroll to position [381, 0]
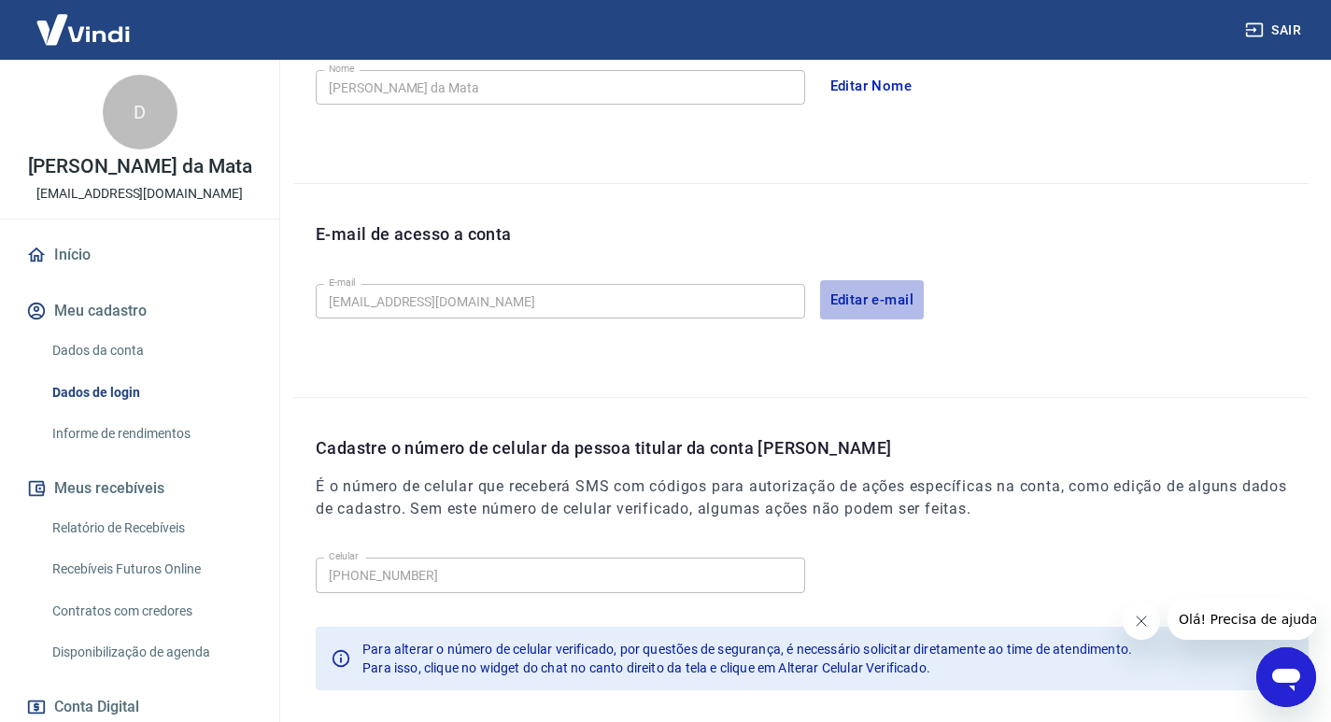
click at [851, 299] on button "Editar e-mail" at bounding box center [872, 299] width 105 height 39
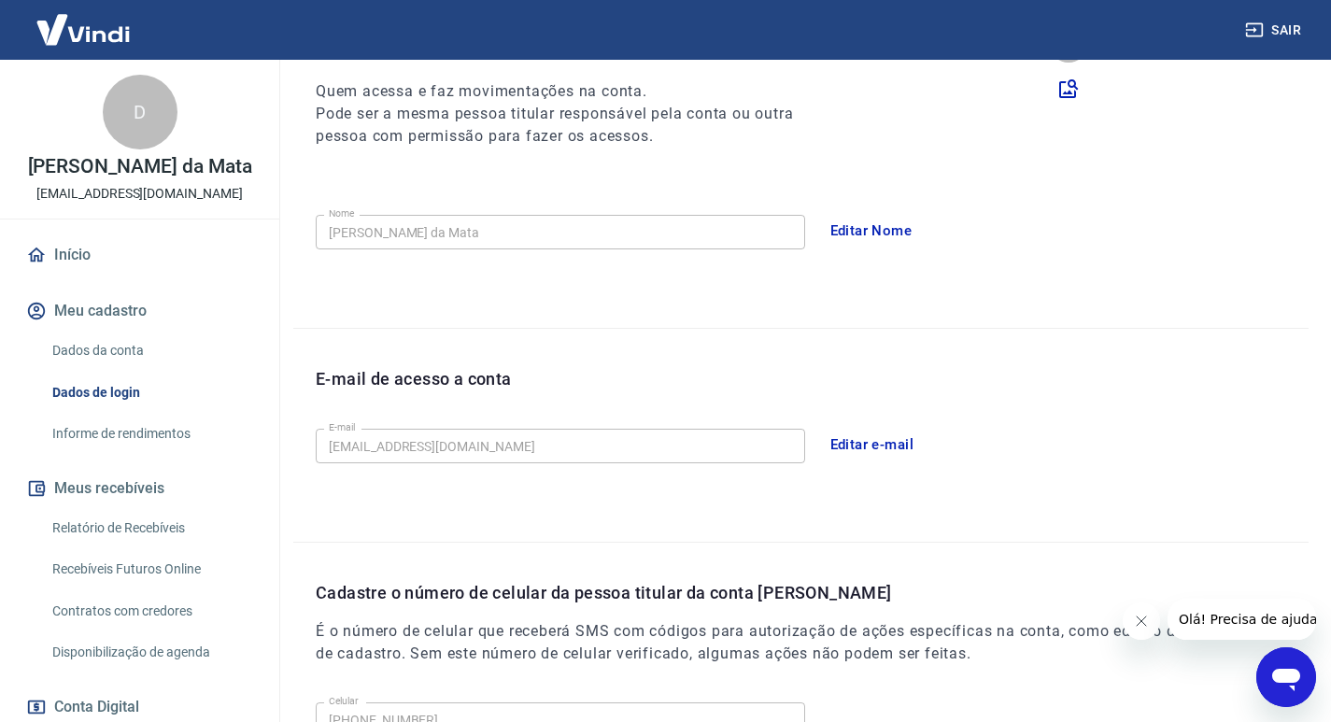
scroll to position [194, 0]
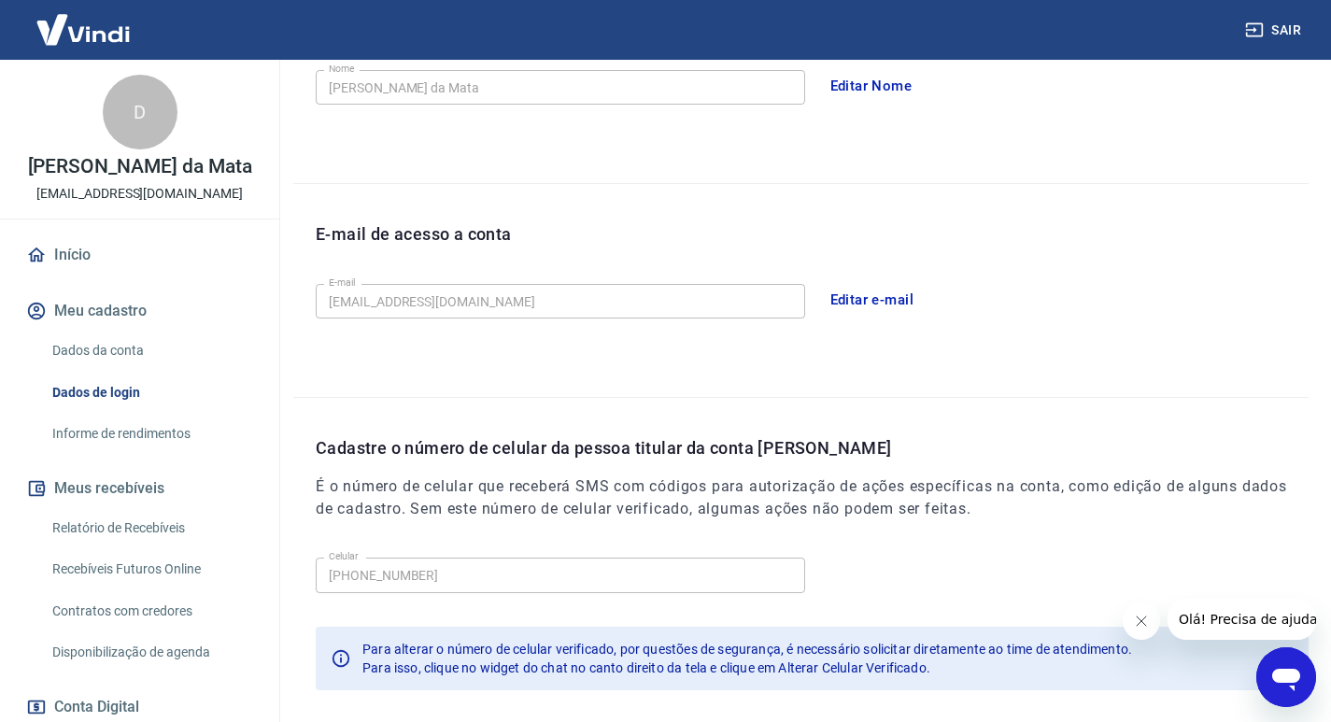
click at [866, 302] on button "Editar e-mail" at bounding box center [872, 299] width 105 height 39
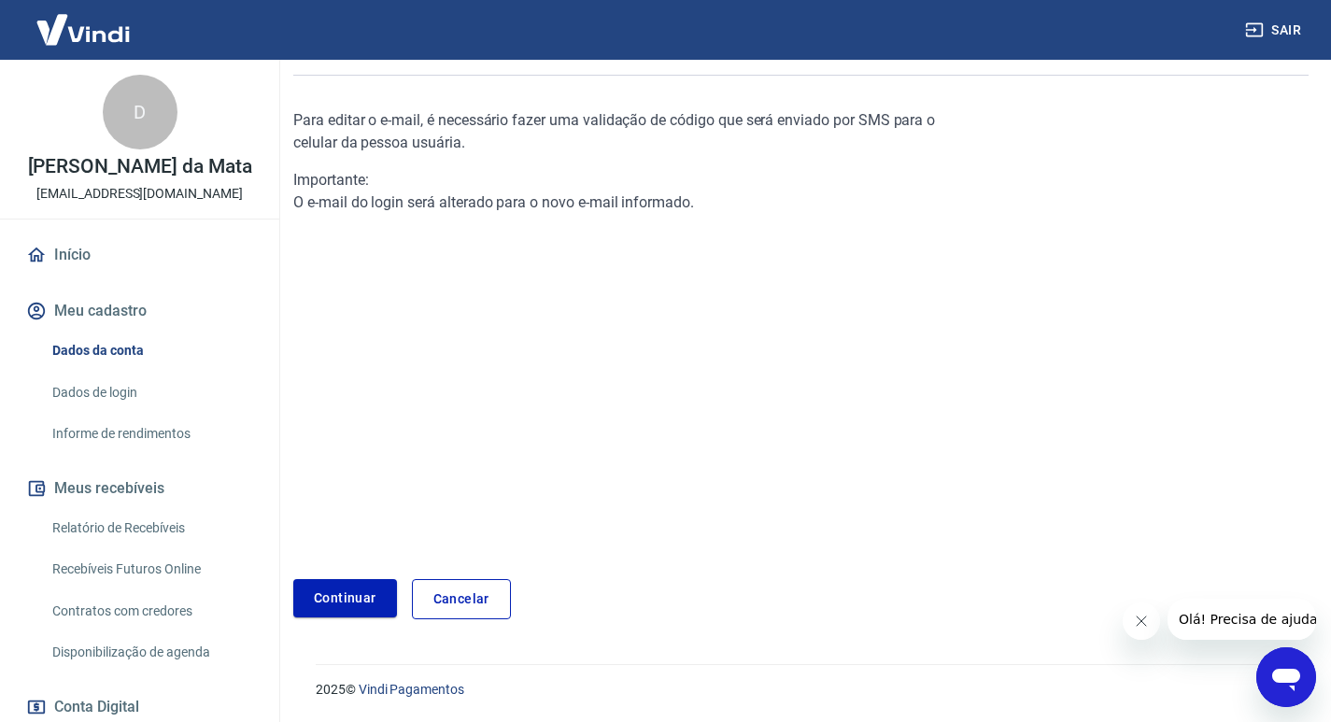
scroll to position [157, 0]
click at [368, 591] on link "Continuar" at bounding box center [345, 598] width 104 height 38
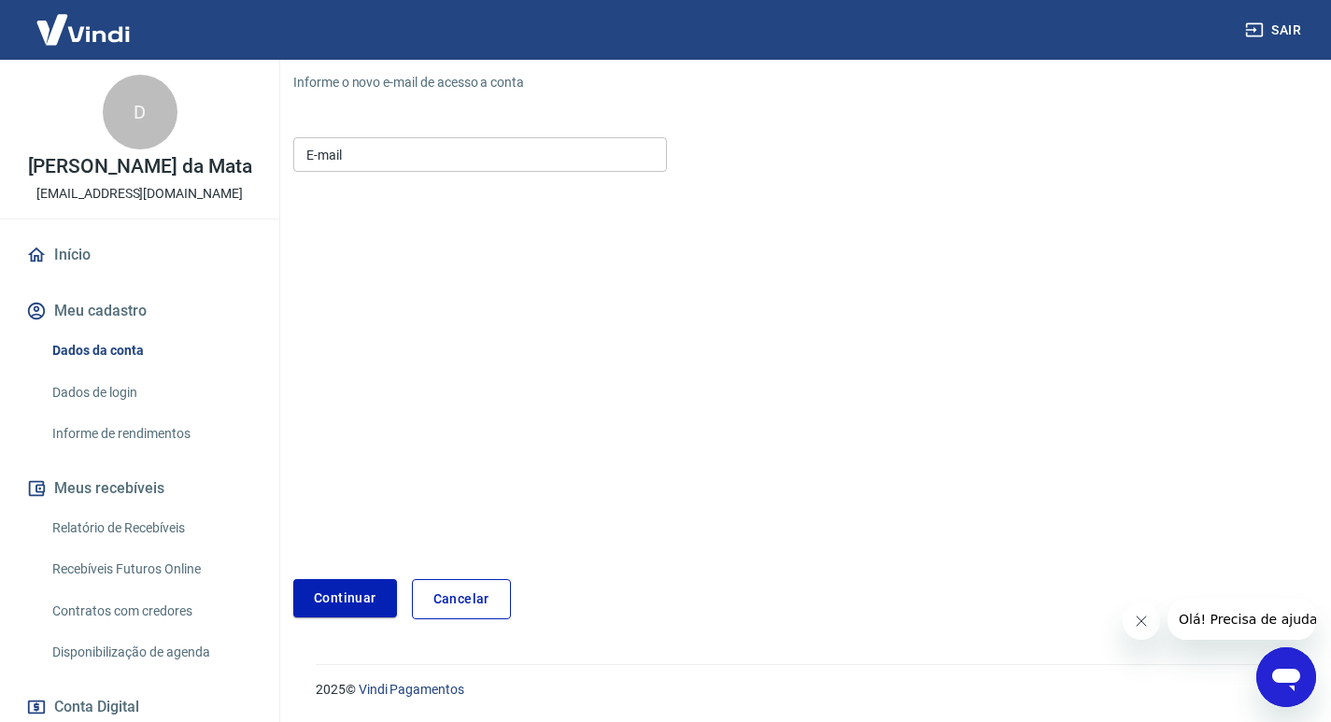
click at [383, 166] on input "E-mail" at bounding box center [480, 154] width 374 height 35
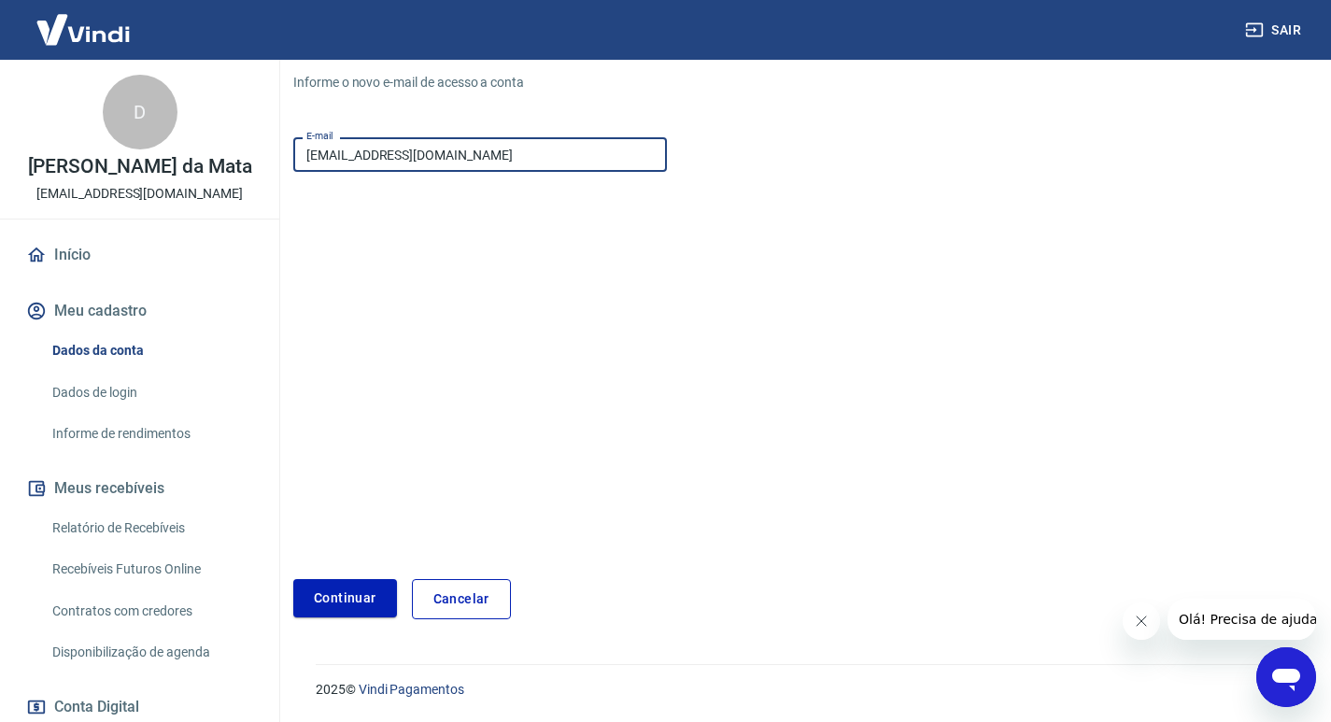
drag, startPoint x: 498, startPoint y: 162, endPoint x: 282, endPoint y: 153, distance: 215.9
click at [282, 153] on div "Meu cadastro / Dados de login / Editar e-mail Editar e-mail de acesso a conta I…" at bounding box center [801, 253] width 1060 height 775
type input "C"
type input "comprastudoseg@hotmail.com"
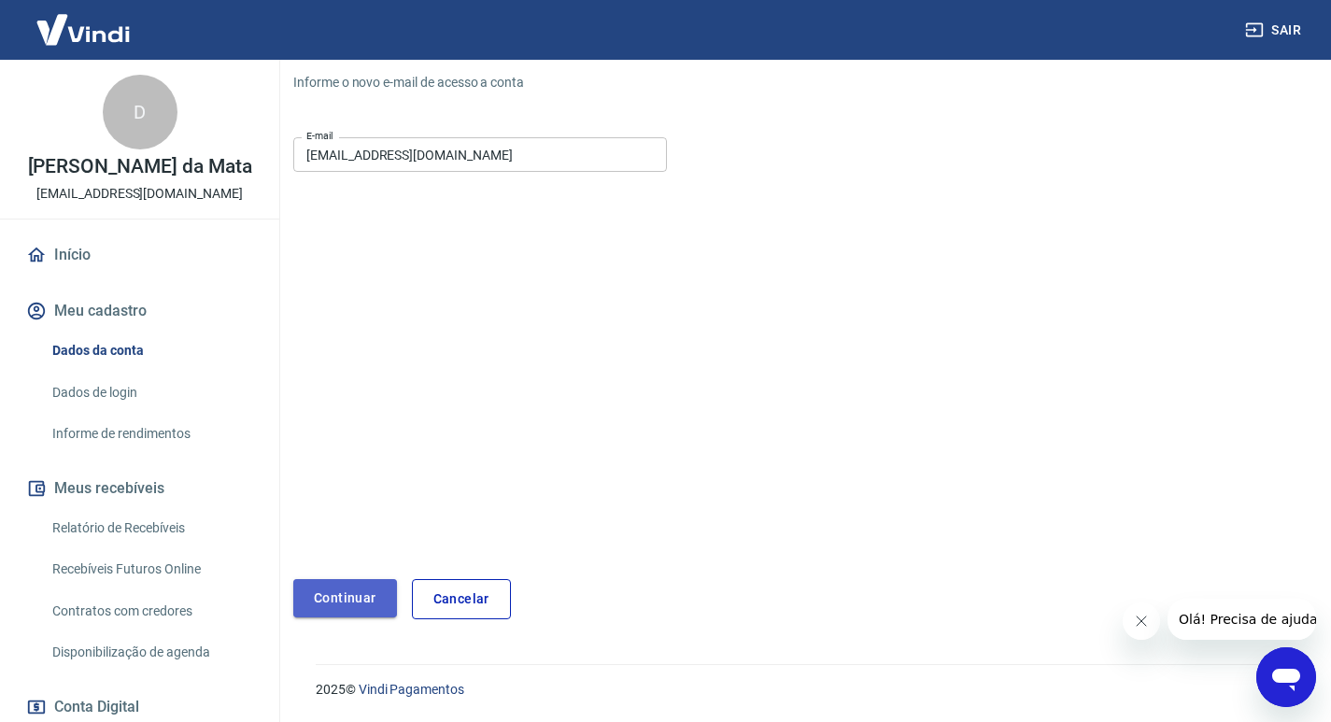
click at [347, 594] on button "Continuar" at bounding box center [345, 598] width 104 height 38
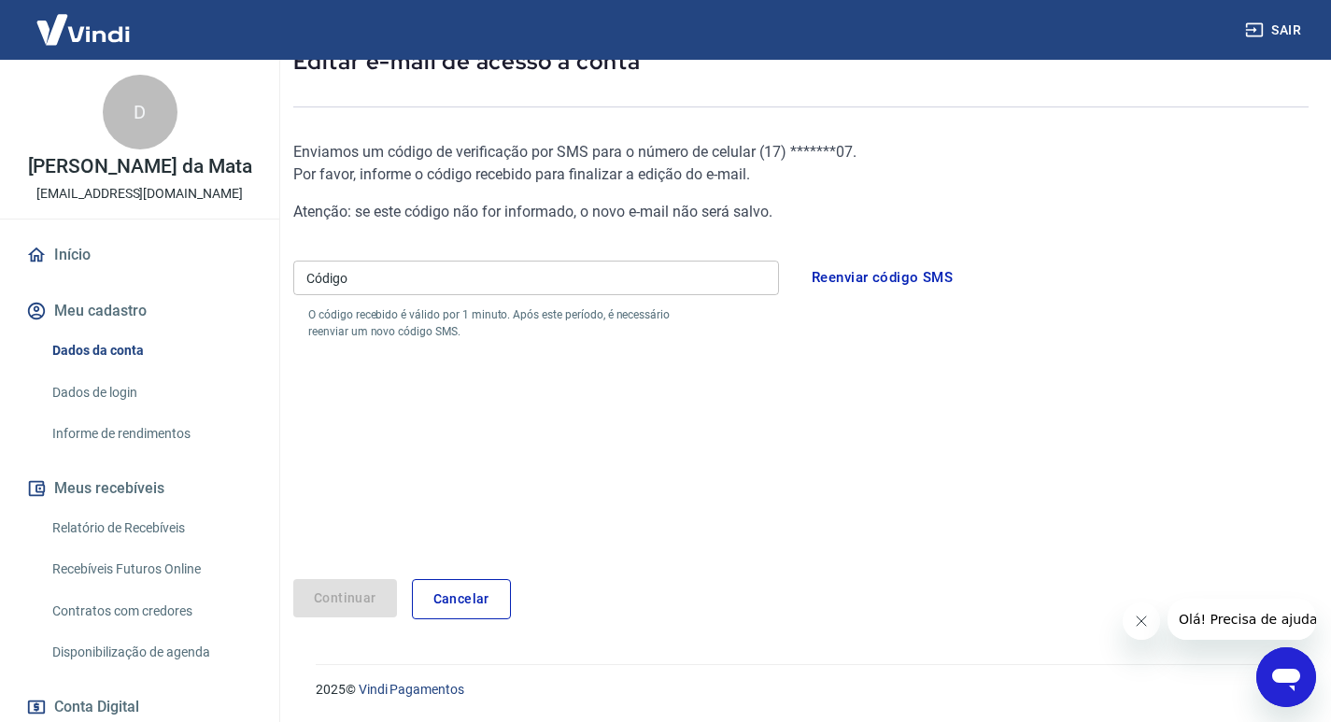
click at [367, 280] on input "Código" at bounding box center [536, 278] width 486 height 35
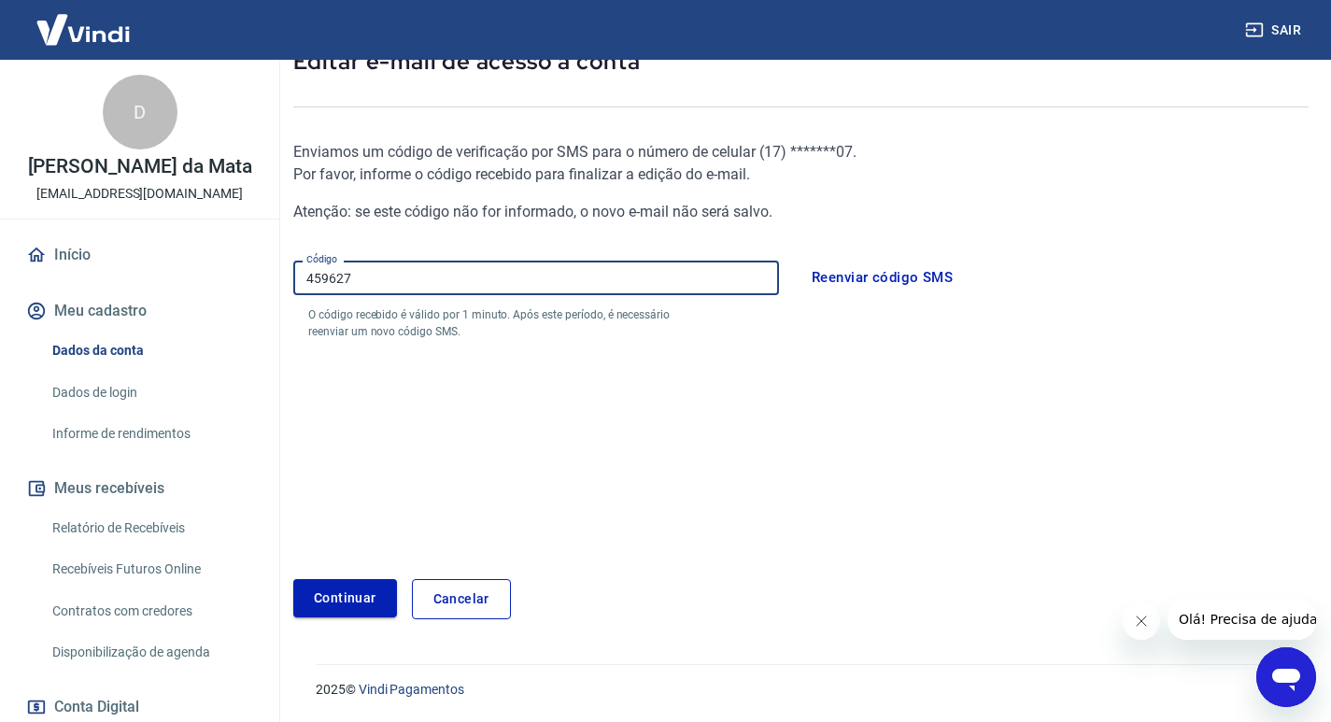
type input "459627"
click at [346, 597] on button "Continuar" at bounding box center [345, 598] width 104 height 38
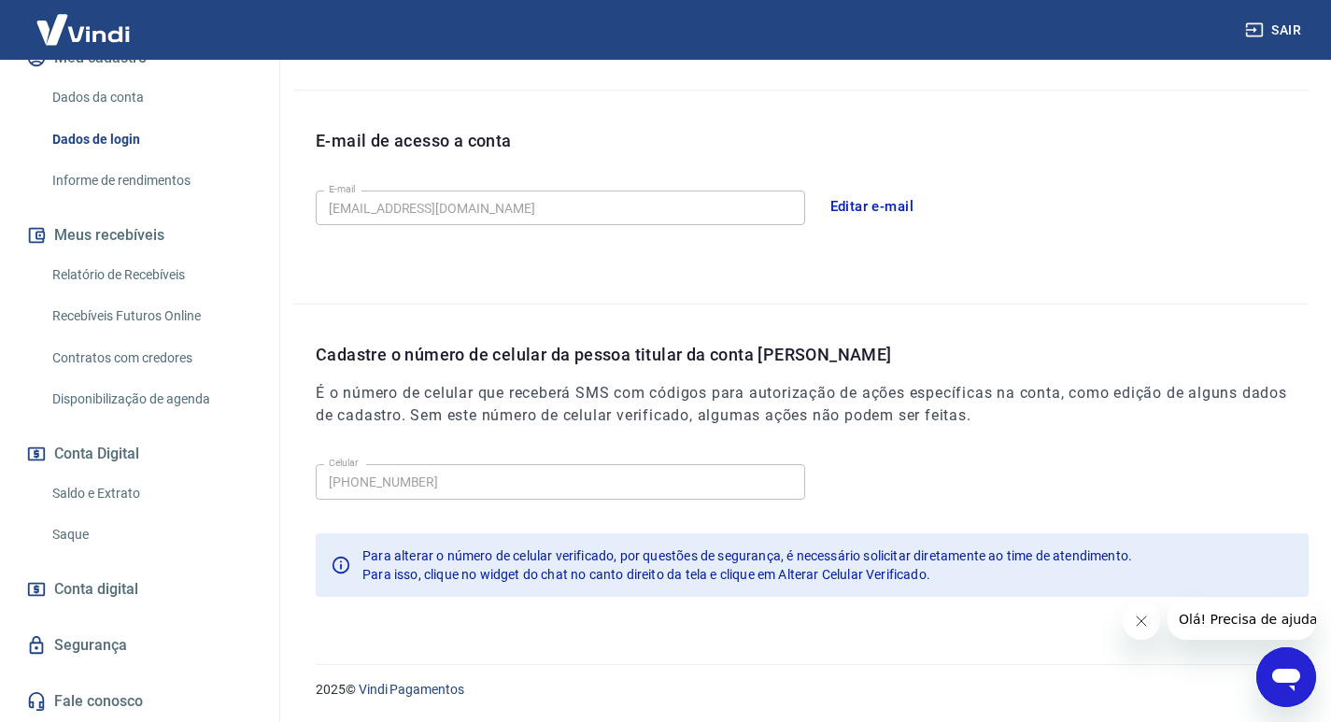
scroll to position [273, 0]
click at [61, 532] on link "Saque" at bounding box center [151, 535] width 212 height 38
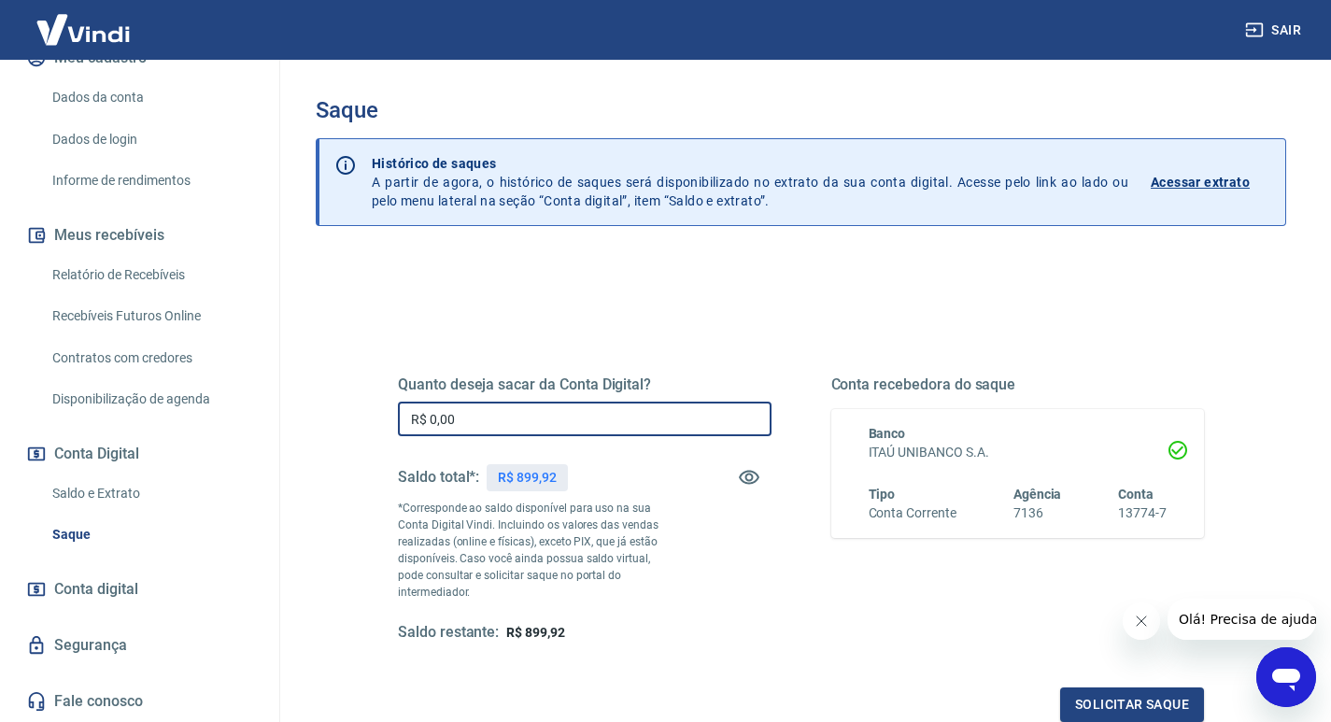
drag, startPoint x: 486, startPoint y: 424, endPoint x: 353, endPoint y: 426, distance: 132.7
click at [353, 426] on div "Quanto deseja sacar da Conta Digital? R$ 0,00 ​ Saldo total*: R$ 899,92 *Corres…" at bounding box center [801, 518] width 896 height 451
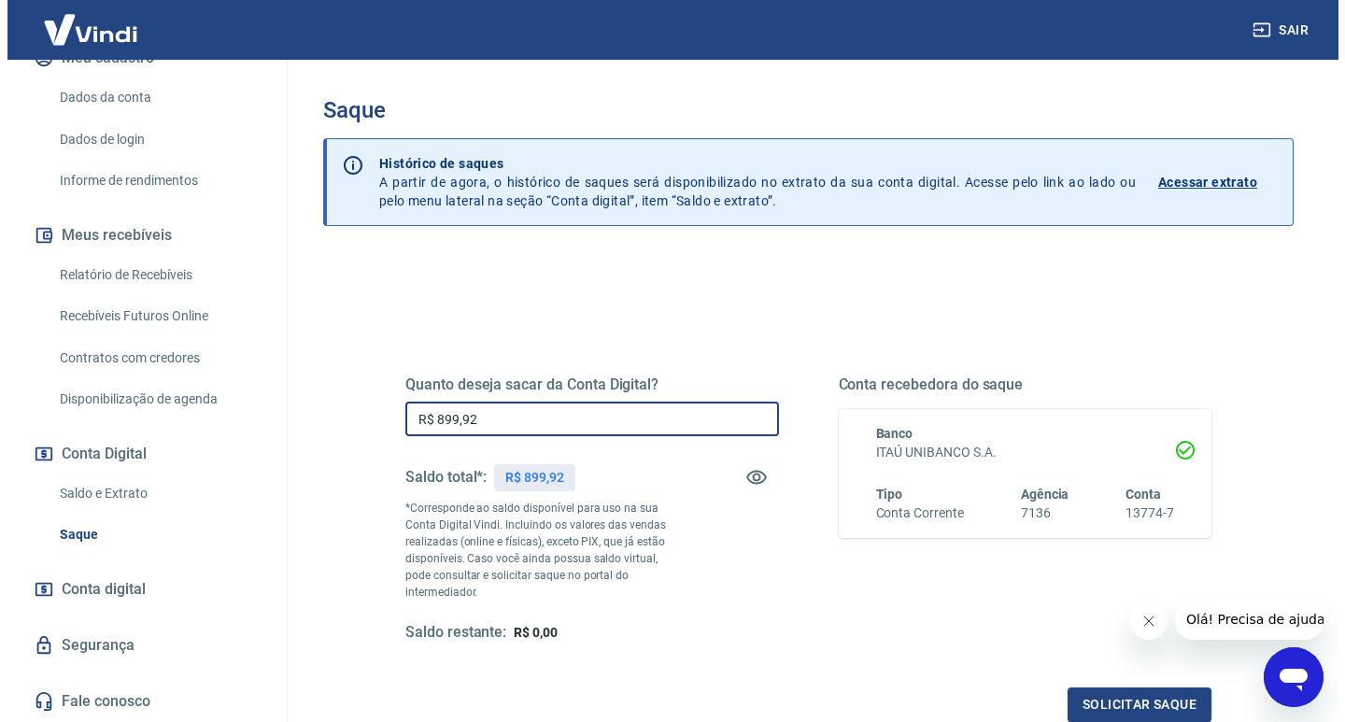
scroll to position [93, 0]
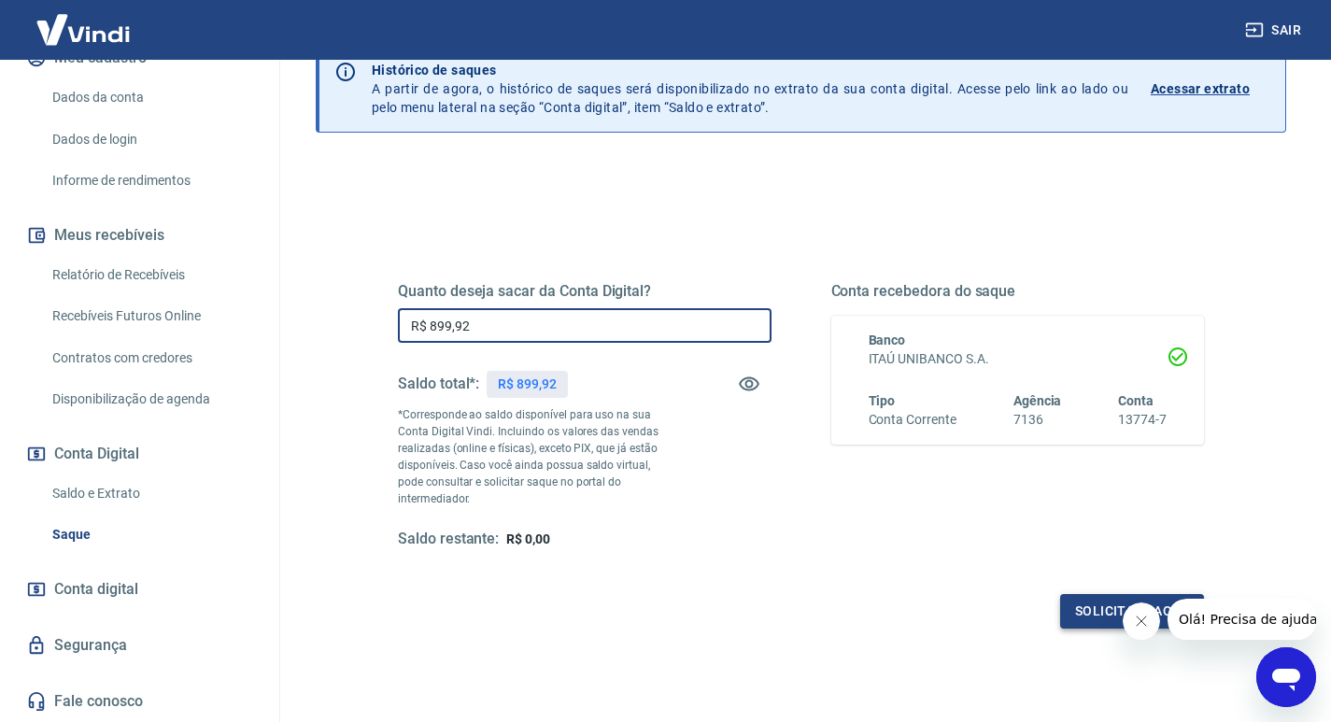
type input "R$ 899,92"
click at [1108, 594] on button "Solicitar saque" at bounding box center [1132, 611] width 144 height 35
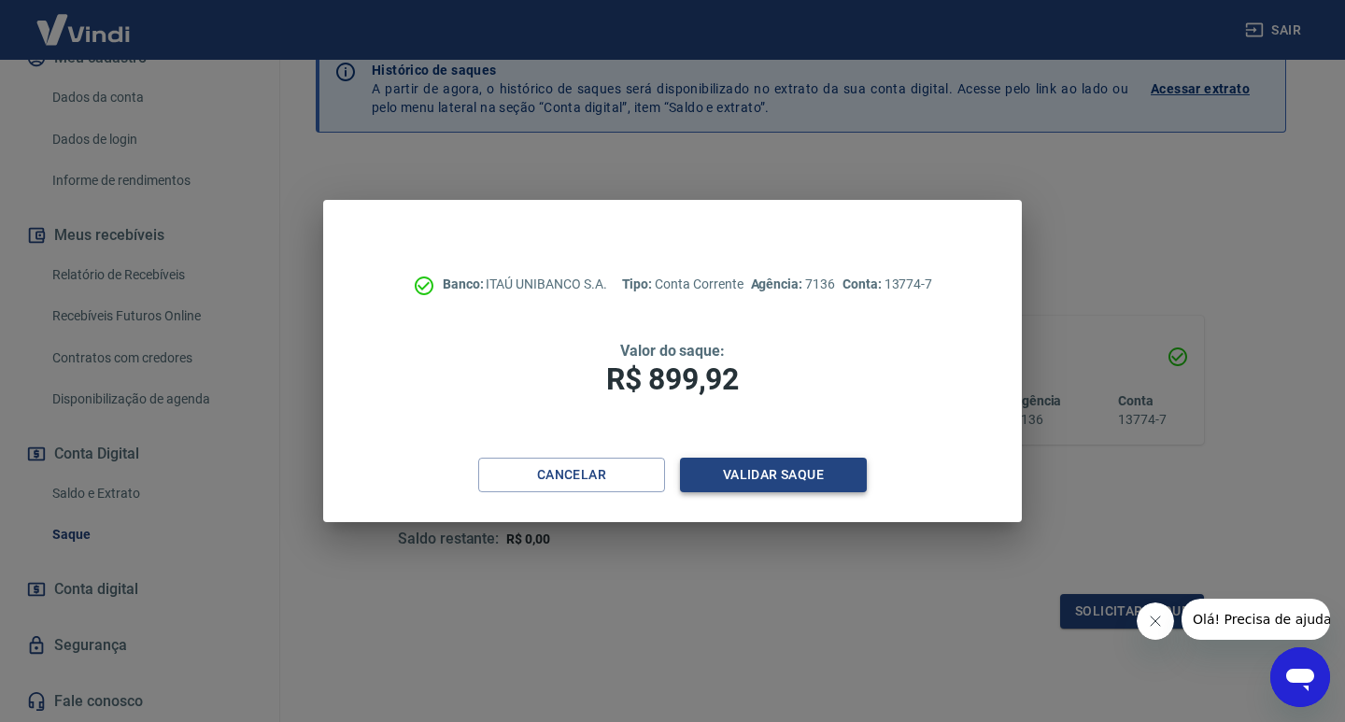
click at [752, 480] on button "Validar saque" at bounding box center [773, 475] width 187 height 35
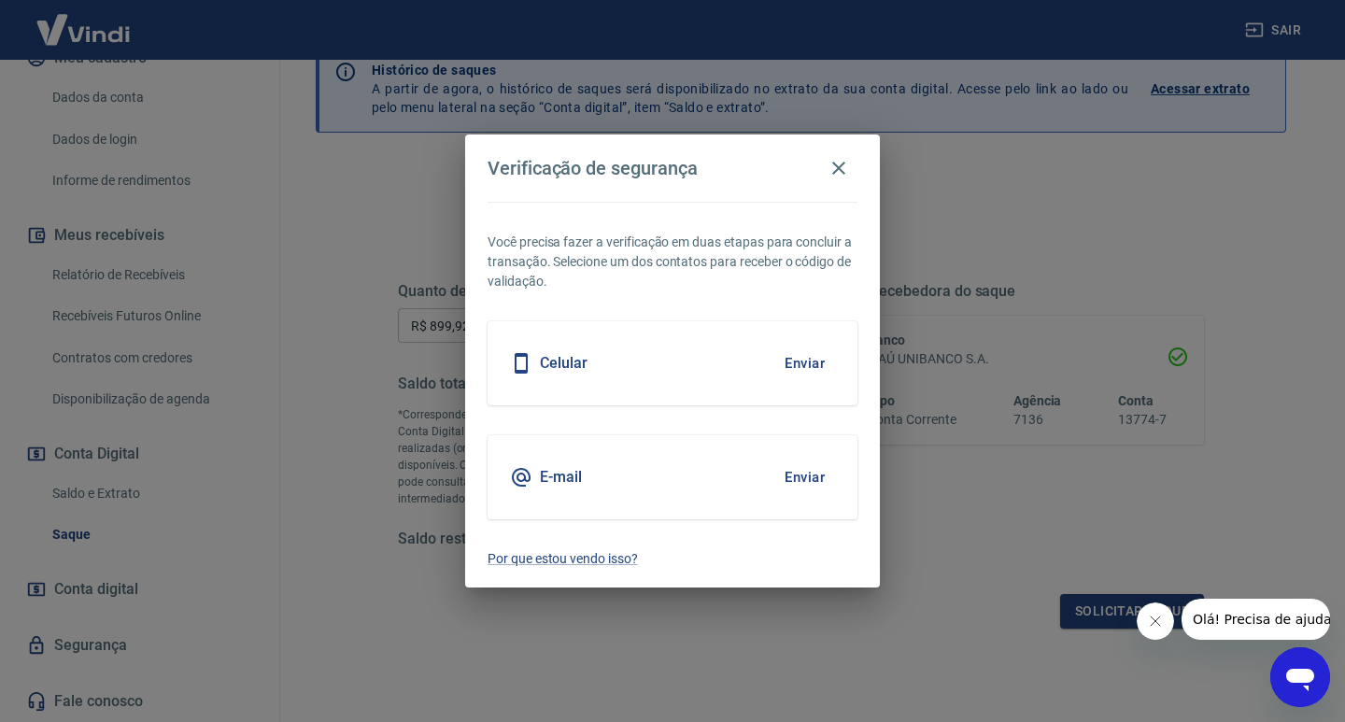
click at [698, 485] on div "E-mail Enviar" at bounding box center [673, 477] width 370 height 84
click at [787, 489] on button "Enviar" at bounding box center [804, 477] width 61 height 39
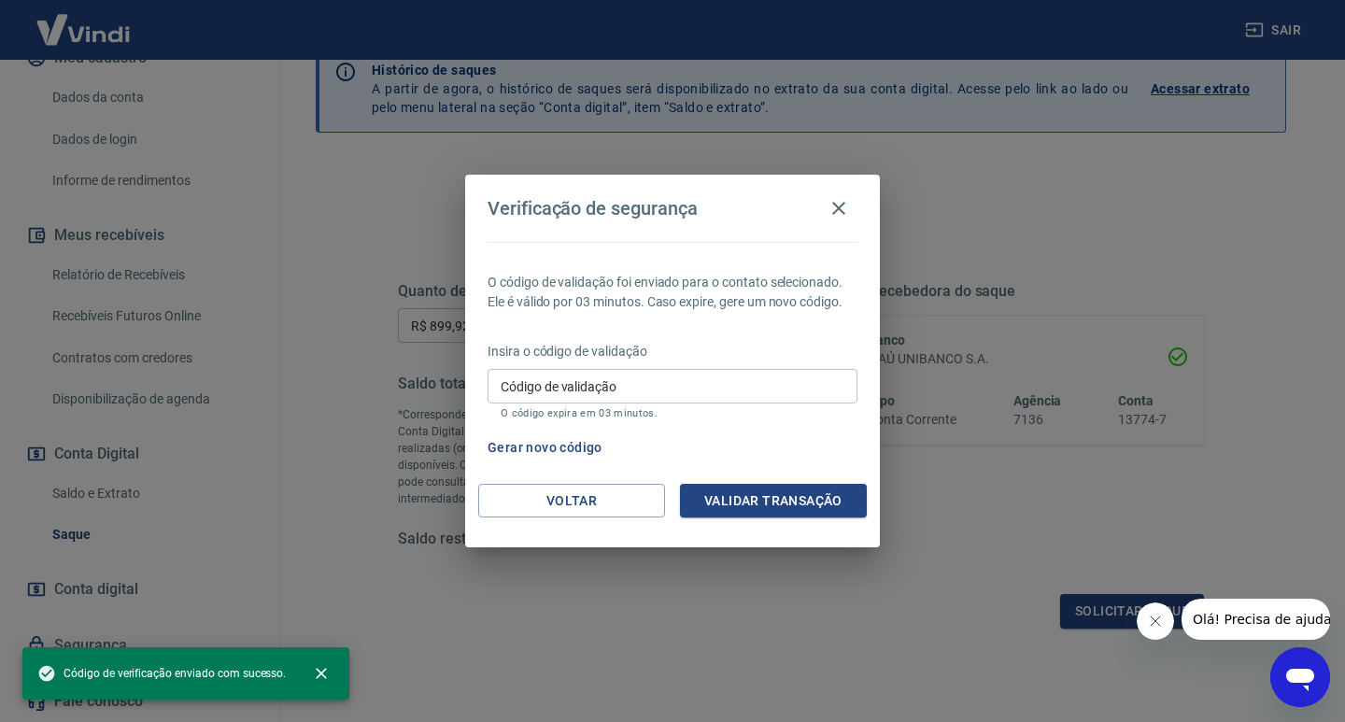
click at [574, 398] on input "Código de validação" at bounding box center [673, 386] width 370 height 35
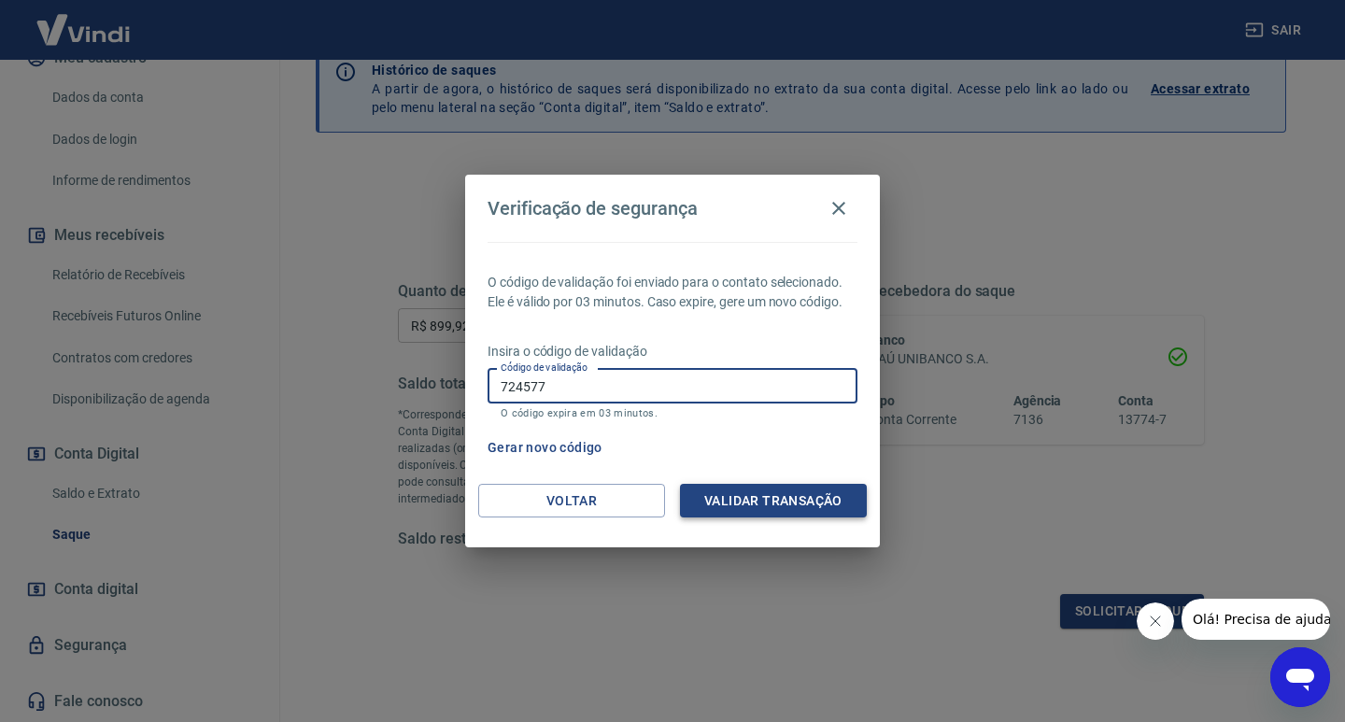
type input "724577"
click at [750, 503] on button "Validar transação" at bounding box center [773, 501] width 187 height 35
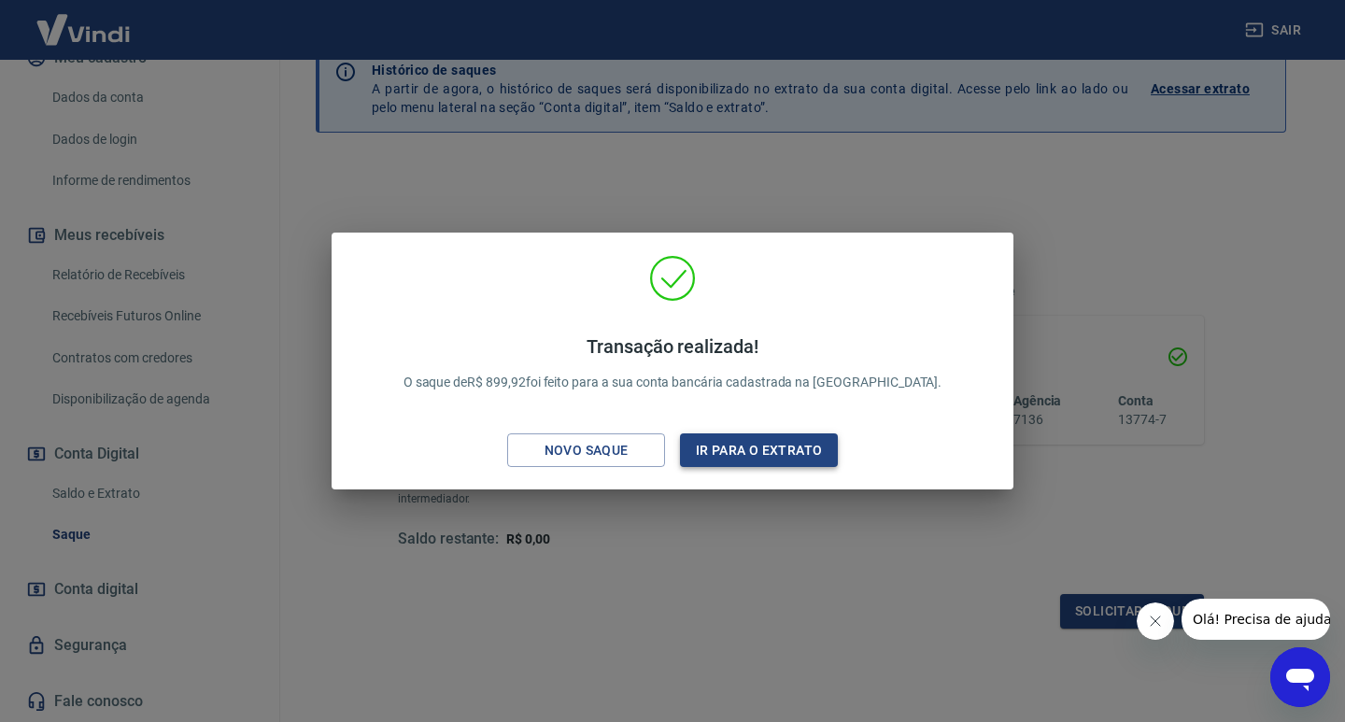
click at [767, 451] on button "Ir para o extrato" at bounding box center [759, 450] width 158 height 35
